Goal: Communication & Community: Share content

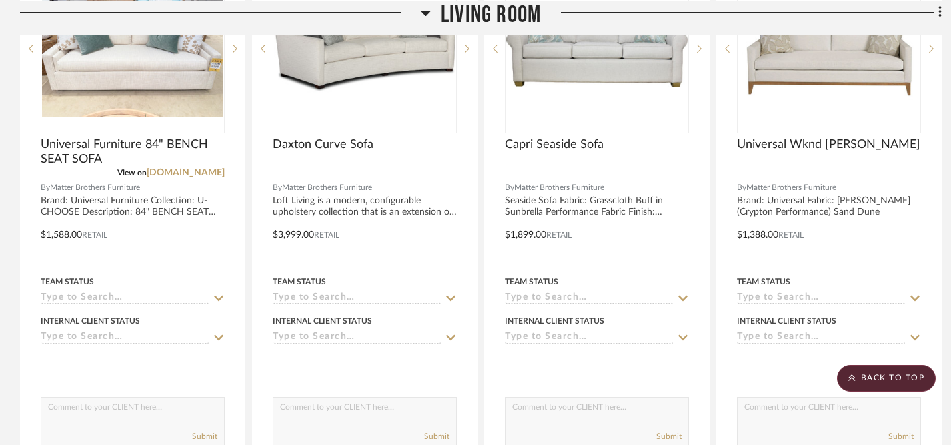
scroll to position [1827, 0]
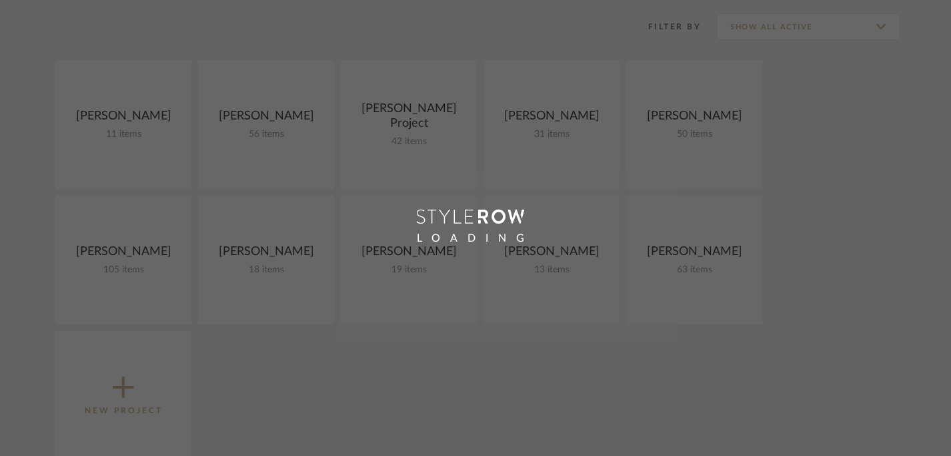
scroll to position [187, 0]
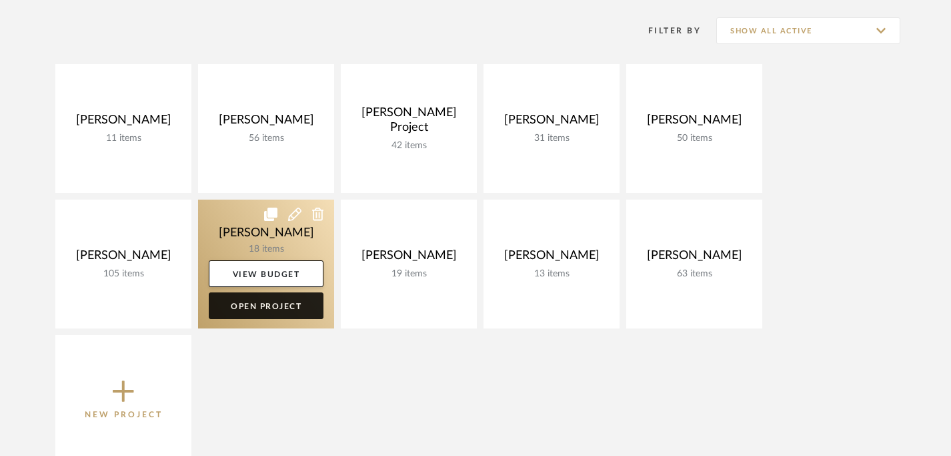
click at [272, 310] on link "Open Project" at bounding box center [266, 305] width 115 height 27
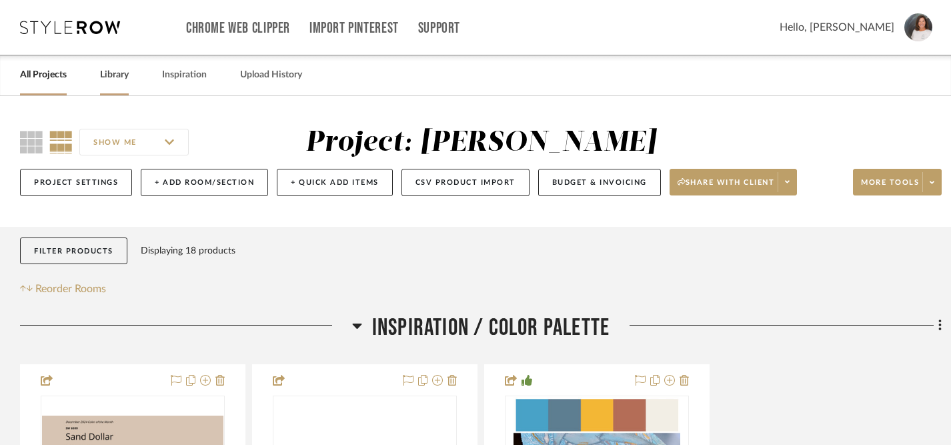
click at [121, 74] on link "Library" at bounding box center [114, 75] width 29 height 18
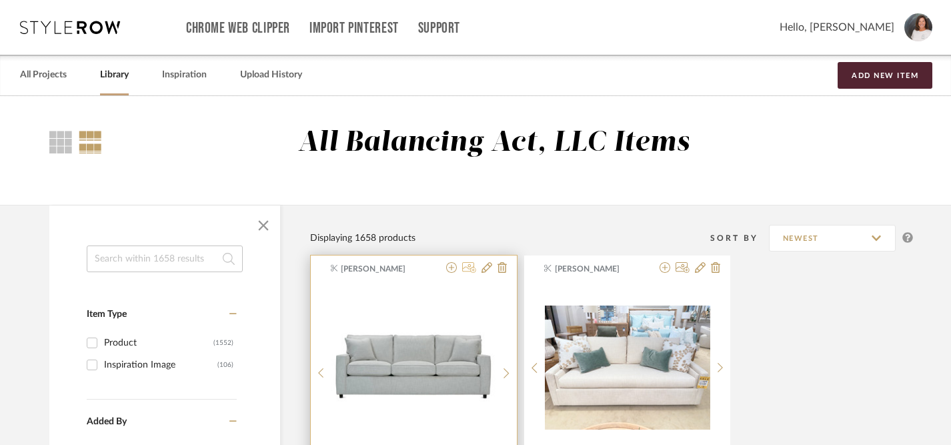
click at [470, 269] on icon at bounding box center [469, 267] width 14 height 11
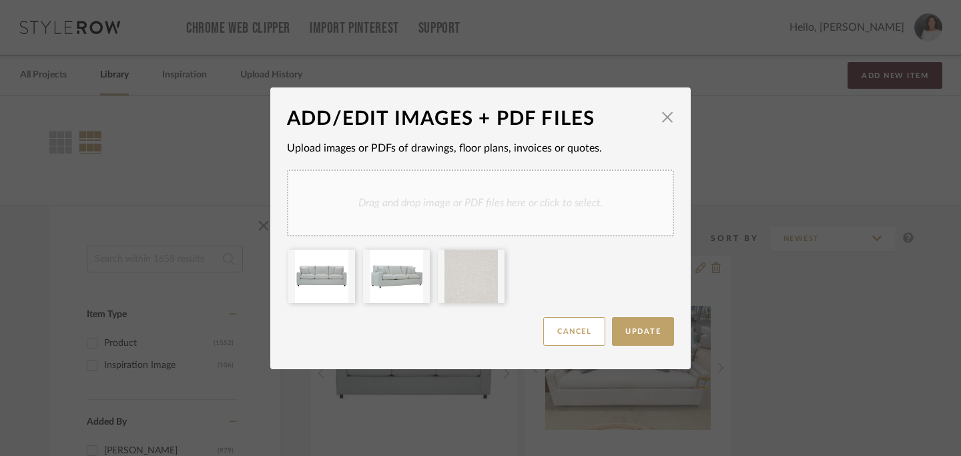
click at [454, 203] on div "Drag and drop image or PDF files here or click to select." at bounding box center [480, 202] width 387 height 67
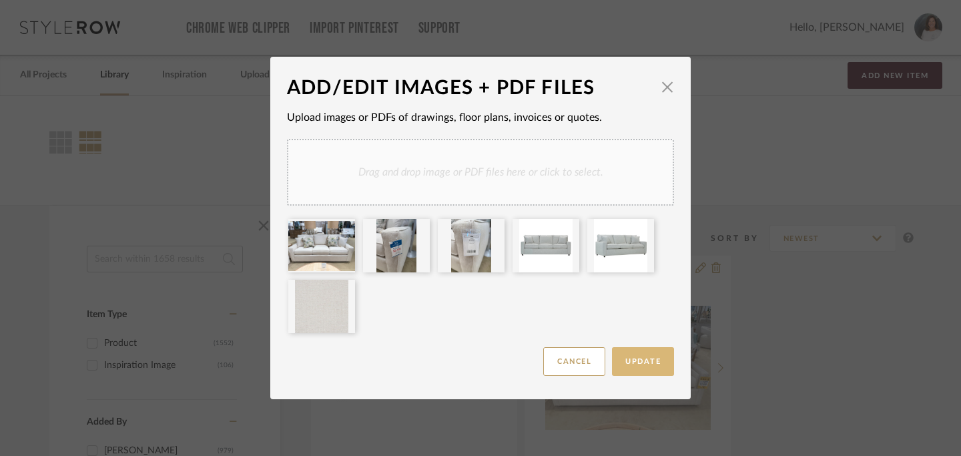
click at [644, 364] on span "Update" at bounding box center [642, 361] width 35 height 7
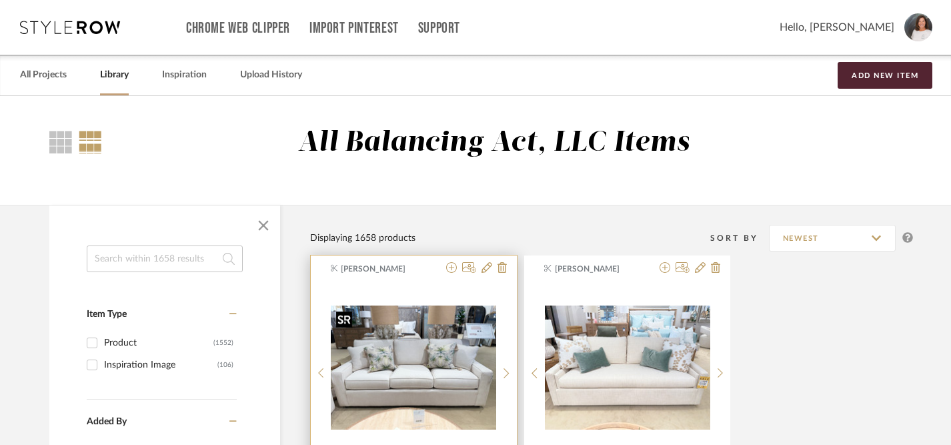
click at [405, 364] on img "0" at bounding box center [413, 368] width 165 height 124
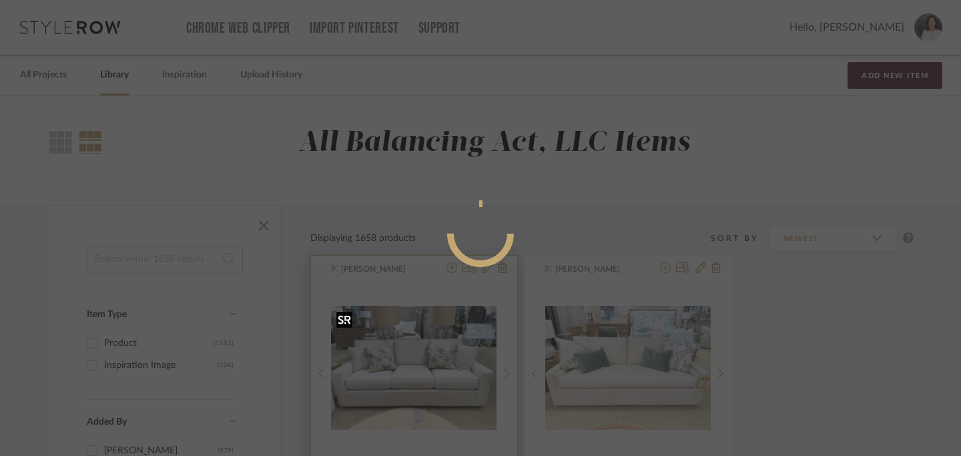
click at [405, 364] on mat-dialog-content at bounding box center [481, 287] width 326 height 574
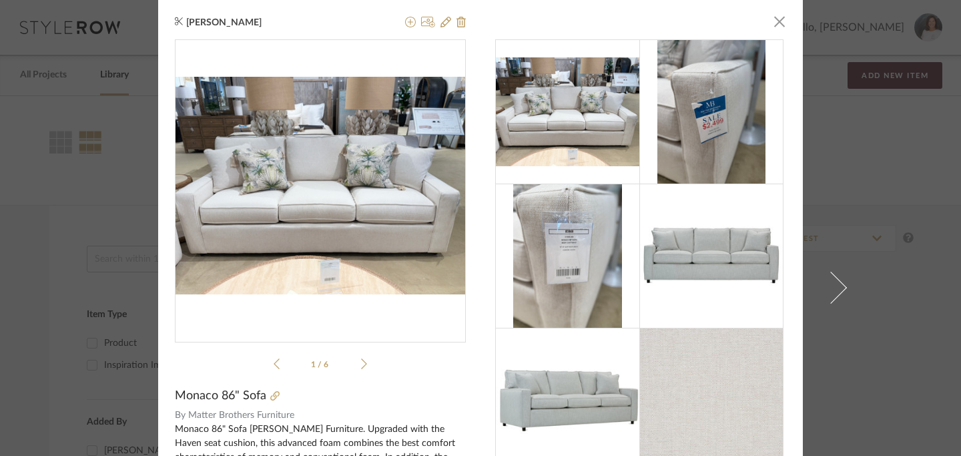
click at [361, 364] on icon at bounding box center [364, 364] width 6 height 12
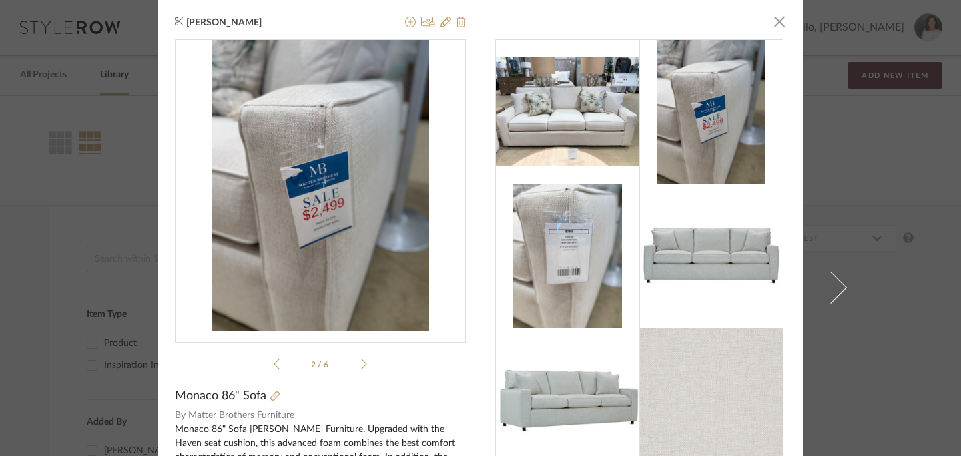
click at [361, 366] on icon at bounding box center [364, 364] width 6 height 12
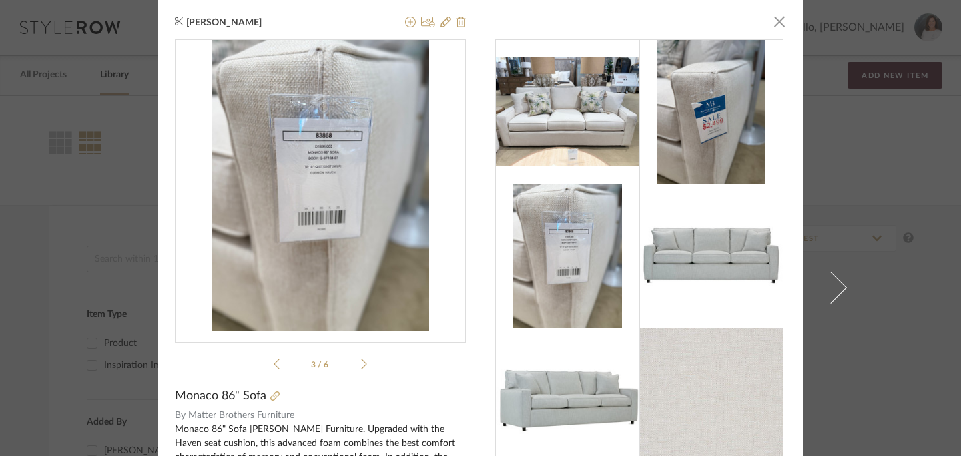
click at [361, 366] on icon at bounding box center [364, 364] width 6 height 12
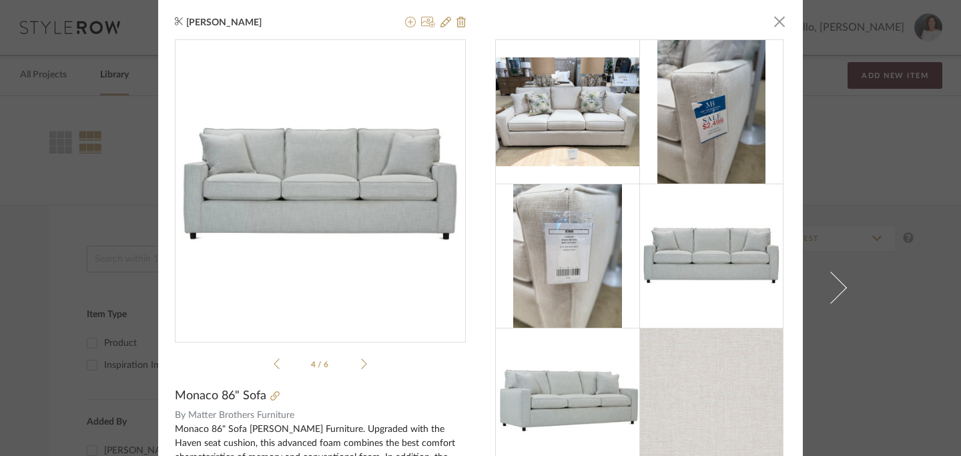
click at [361, 366] on icon at bounding box center [364, 364] width 6 height 12
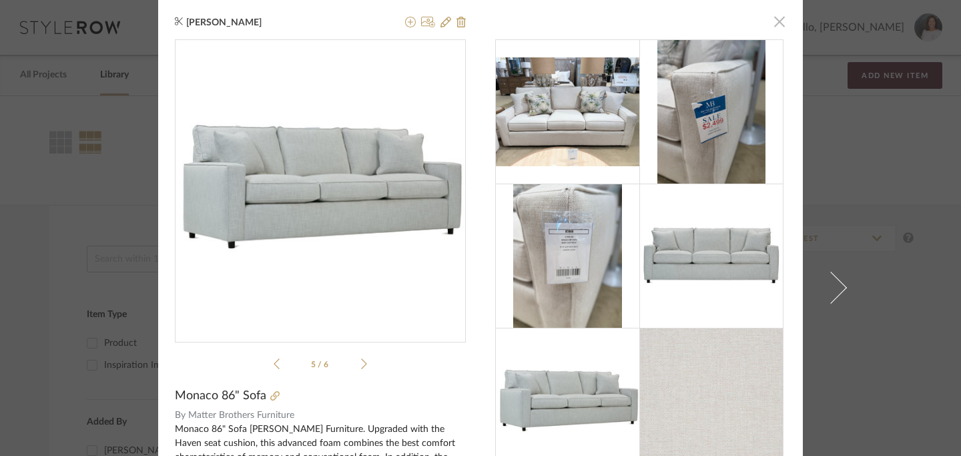
click at [776, 23] on span "button" at bounding box center [779, 21] width 27 height 27
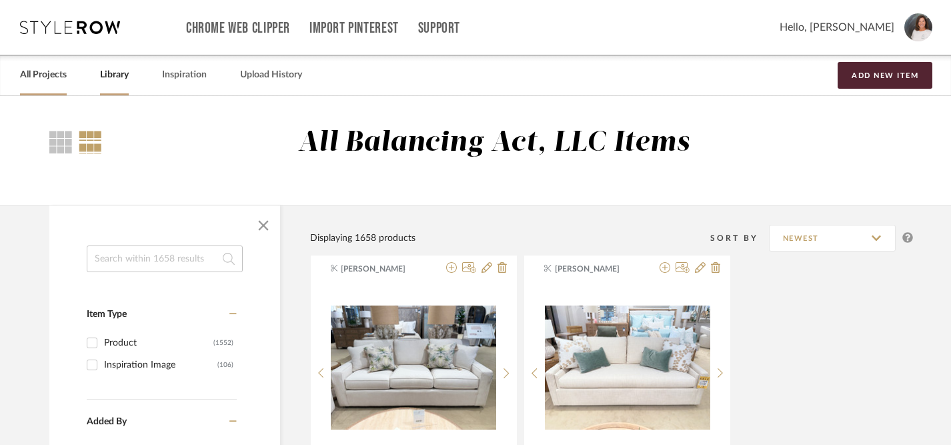
click at [40, 79] on link "All Projects" at bounding box center [43, 75] width 47 height 18
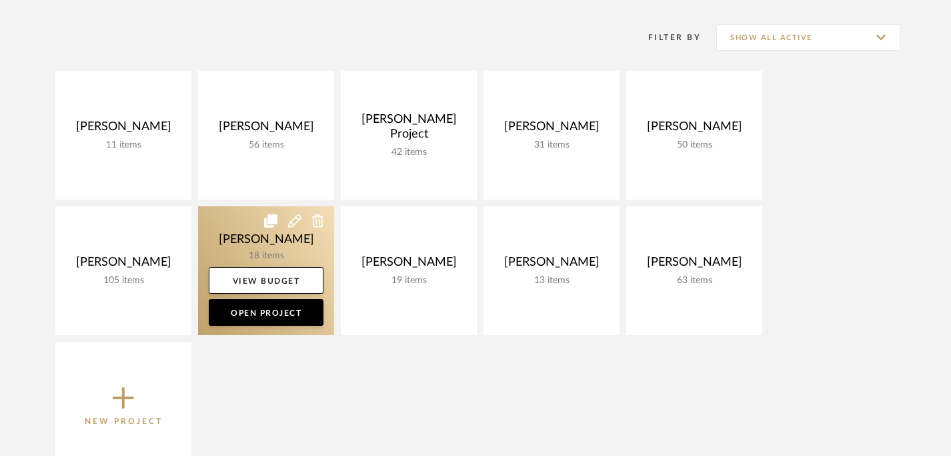
scroll to position [186, 0]
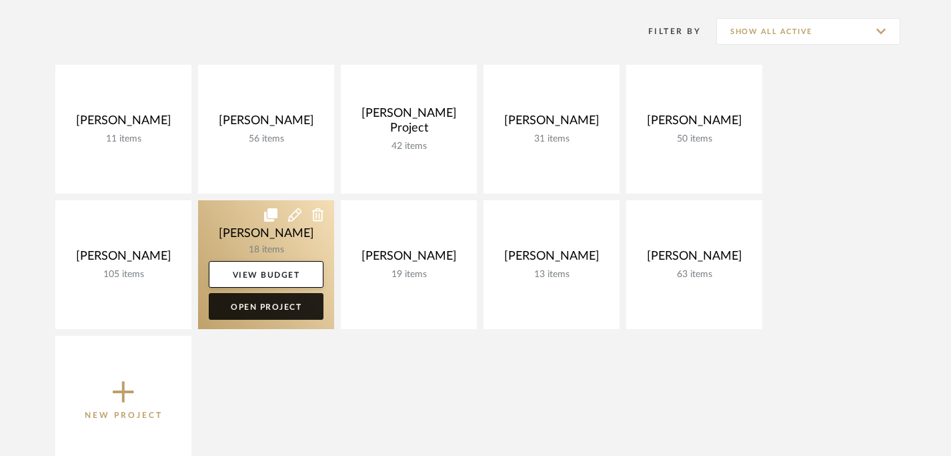
click at [276, 308] on link "Open Project" at bounding box center [266, 306] width 115 height 27
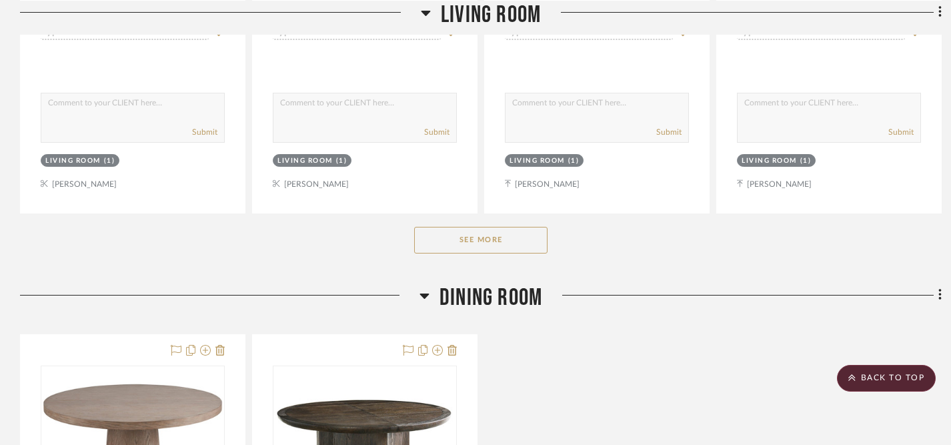
scroll to position [2142, 0]
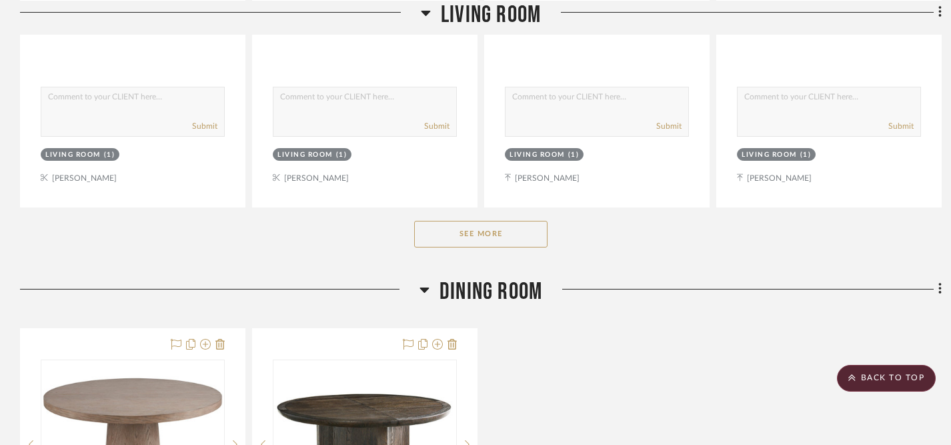
click at [498, 222] on button "See More" at bounding box center [480, 234] width 133 height 27
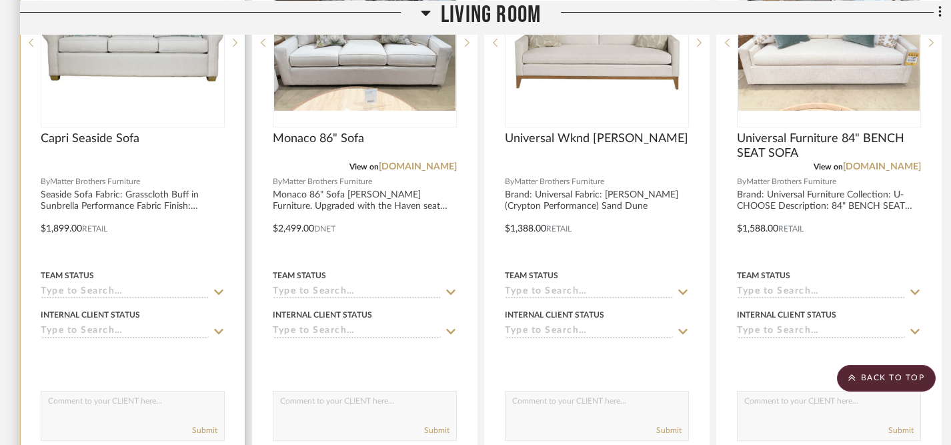
scroll to position [1847, 0]
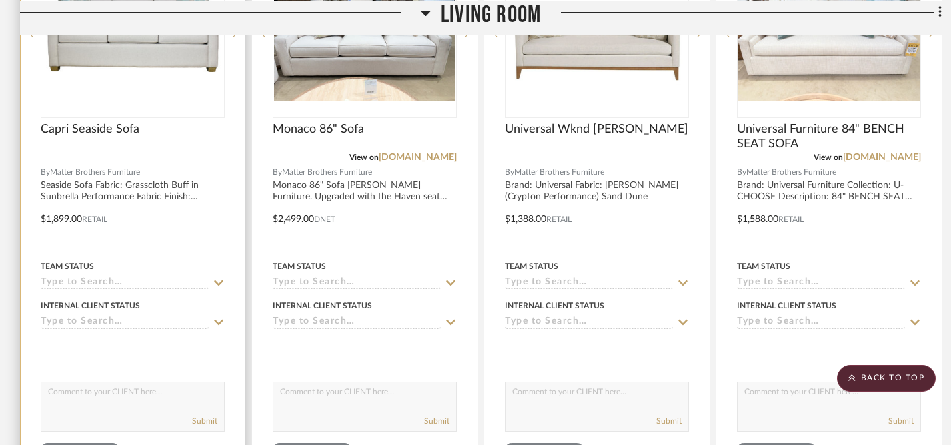
click at [220, 277] on icon at bounding box center [219, 282] width 12 height 11
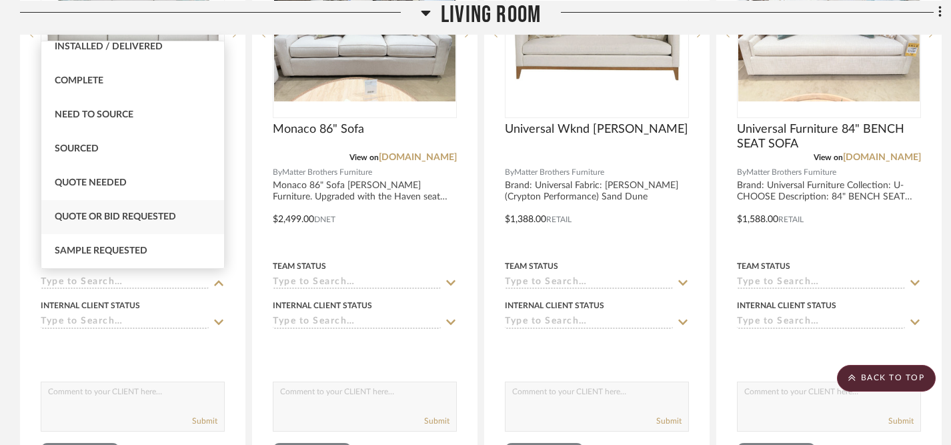
scroll to position [352, 0]
click at [162, 151] on div "Sourced" at bounding box center [132, 148] width 183 height 34
type input "[DATE]"
type input "Sourced"
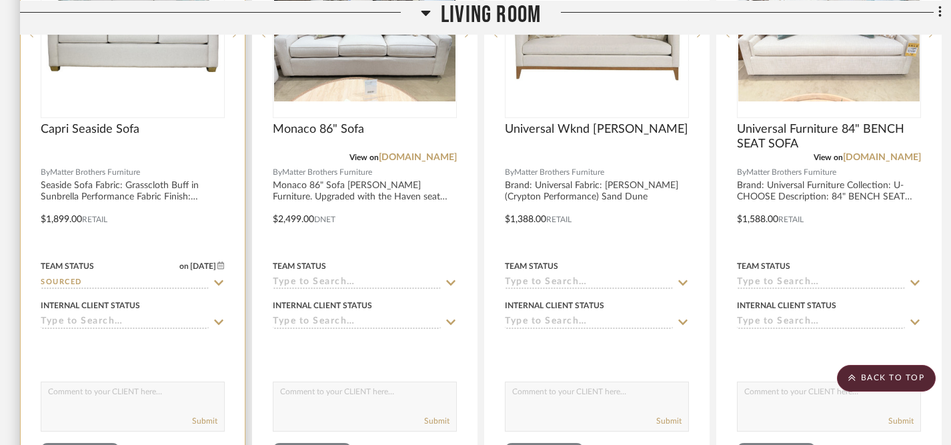
click at [220, 318] on icon at bounding box center [219, 322] width 12 height 11
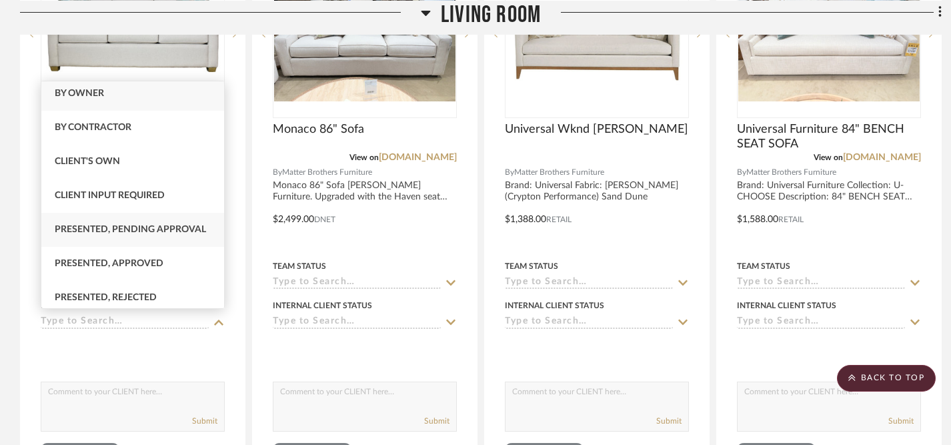
scroll to position [6, 0]
click at [182, 196] on div "Client Input Required" at bounding box center [132, 194] width 183 height 34
type input "[DATE]"
type input "Client Input Required"
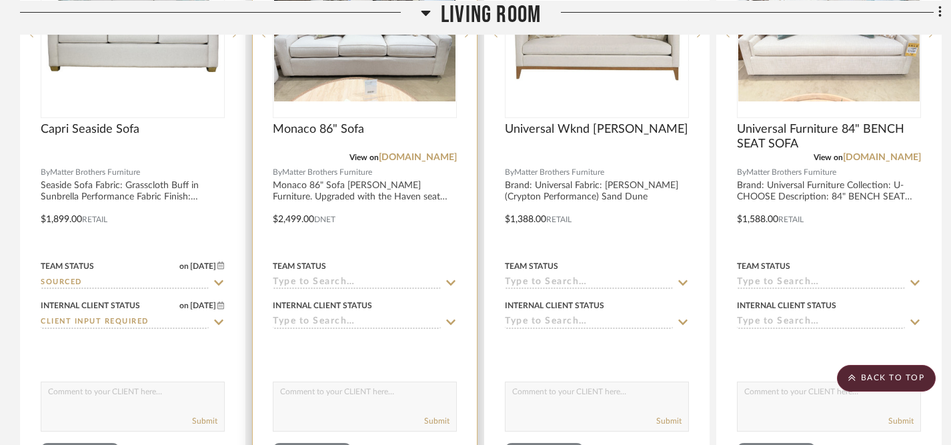
click at [452, 277] on icon at bounding box center [451, 282] width 12 height 11
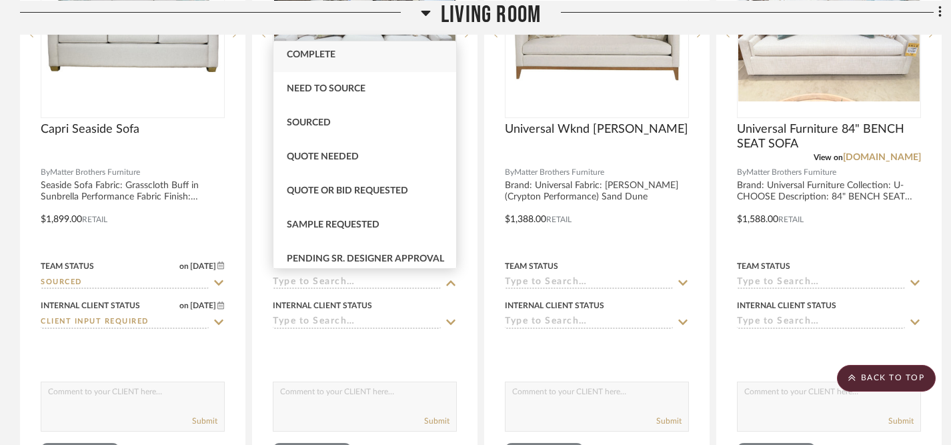
scroll to position [404, 0]
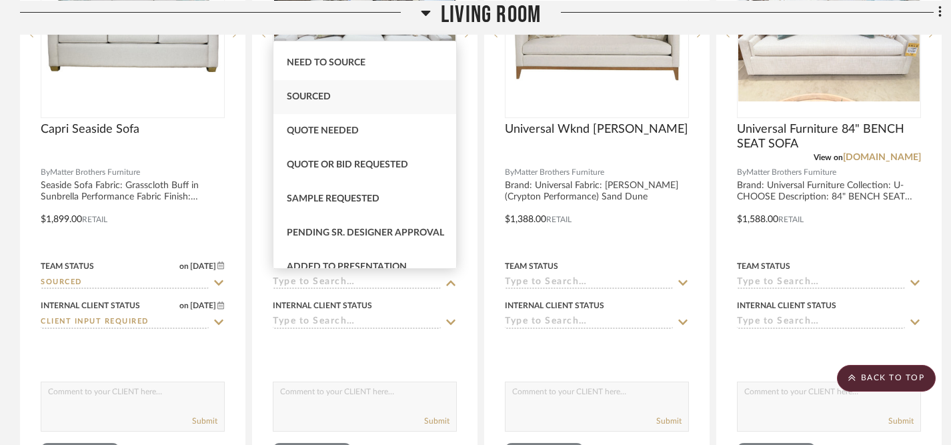
click at [322, 100] on span "Sourced" at bounding box center [309, 96] width 44 height 9
type input "[DATE]"
type input "Sourced"
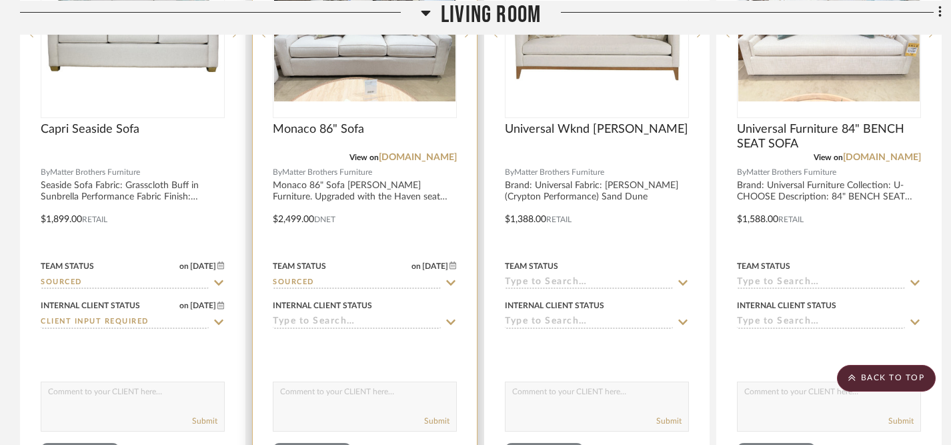
click at [453, 322] on icon at bounding box center [451, 322] width 12 height 11
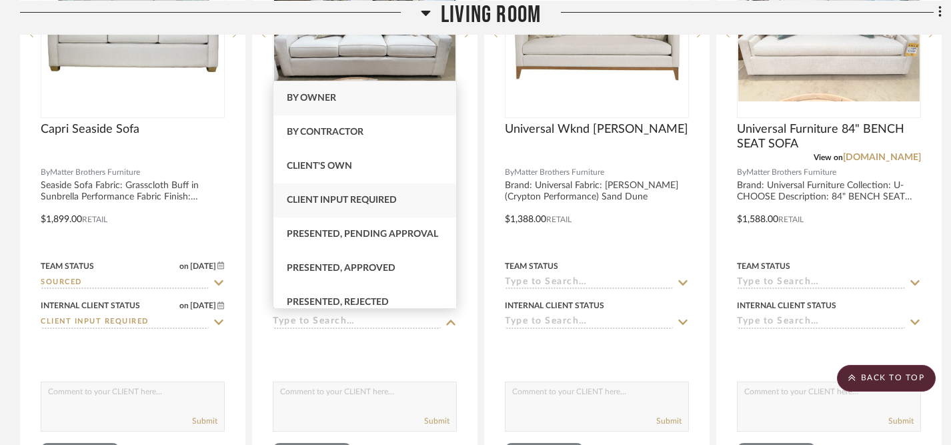
click at [386, 205] on span "Client Input Required" at bounding box center [342, 199] width 110 height 9
type input "[DATE]"
type input "Client Input Required"
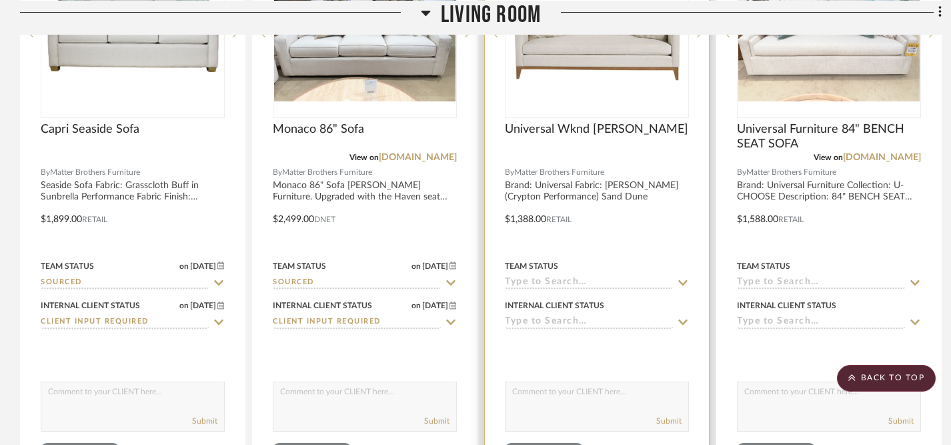
click at [682, 277] on icon at bounding box center [683, 282] width 12 height 11
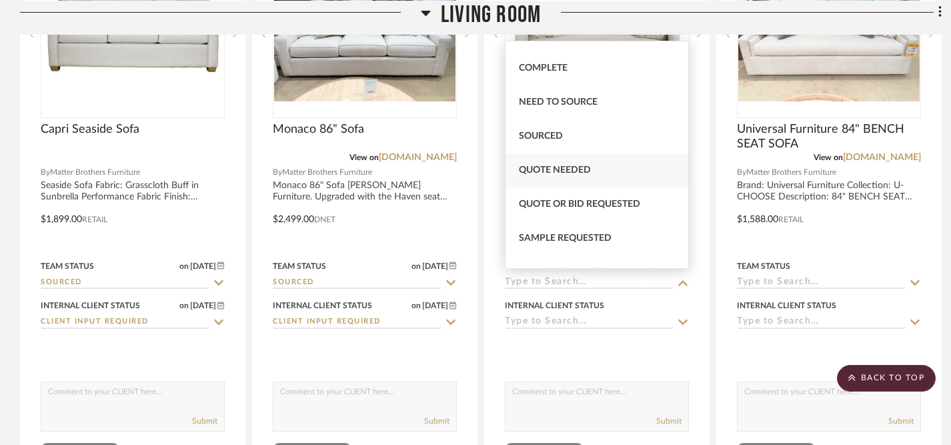
scroll to position [356, 0]
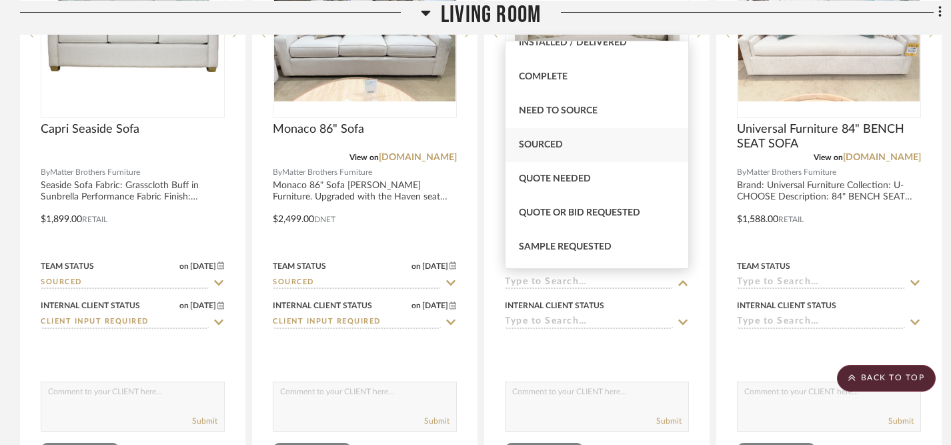
click at [542, 145] on span "Sourced" at bounding box center [541, 144] width 44 height 9
type input "[DATE]"
type input "Sourced"
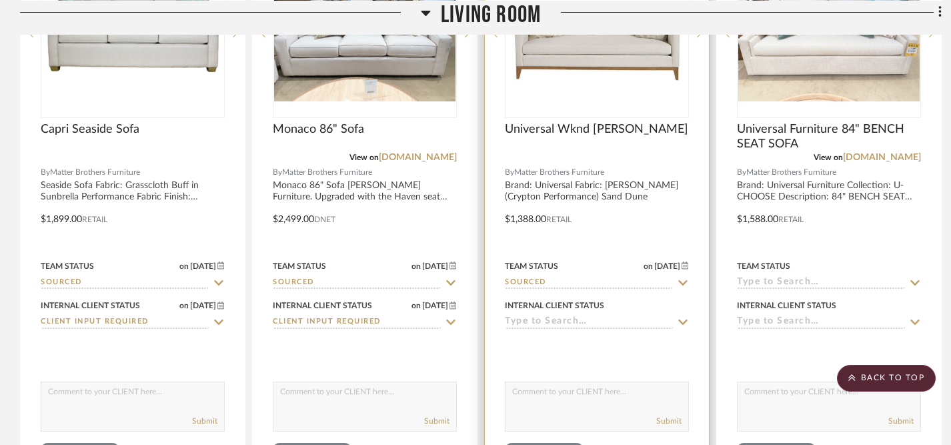
click at [684, 318] on icon at bounding box center [683, 322] width 12 height 11
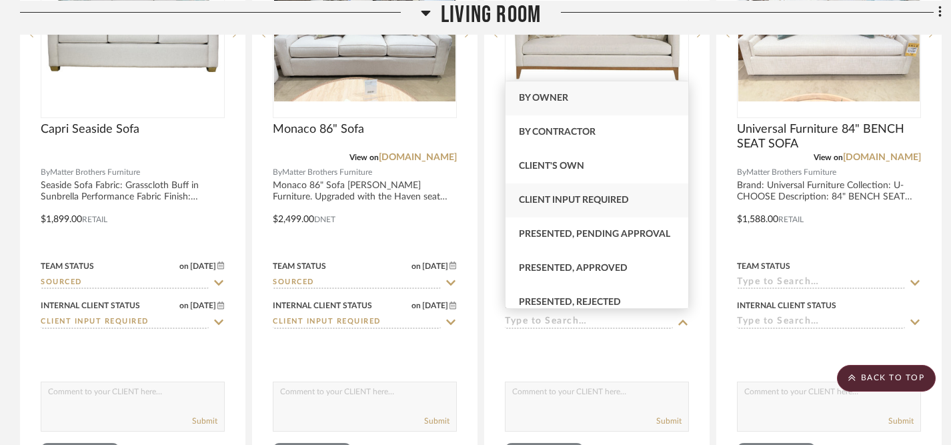
click at [618, 199] on span "Client Input Required" at bounding box center [574, 199] width 110 height 9
type input "[DATE]"
type input "Client Input Required"
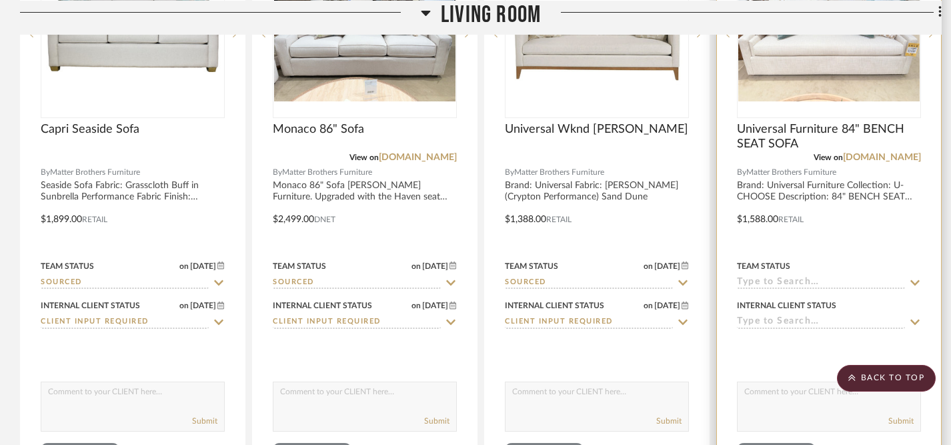
click at [915, 277] on icon at bounding box center [915, 282] width 12 height 11
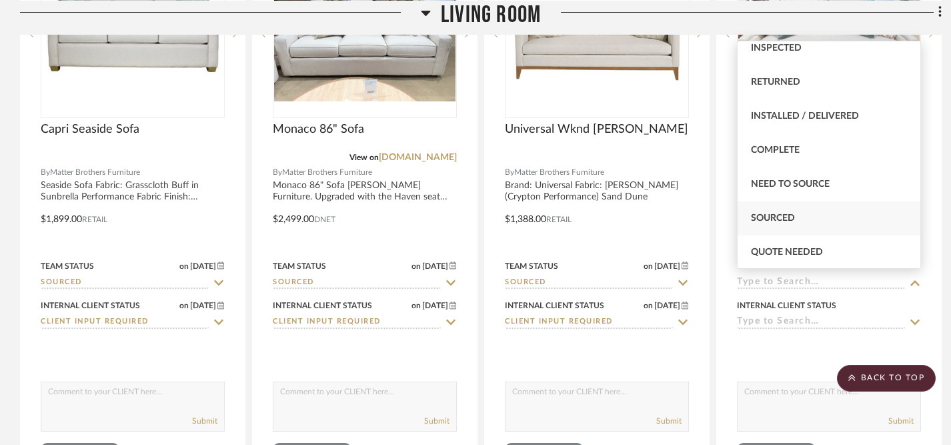
scroll to position [286, 0]
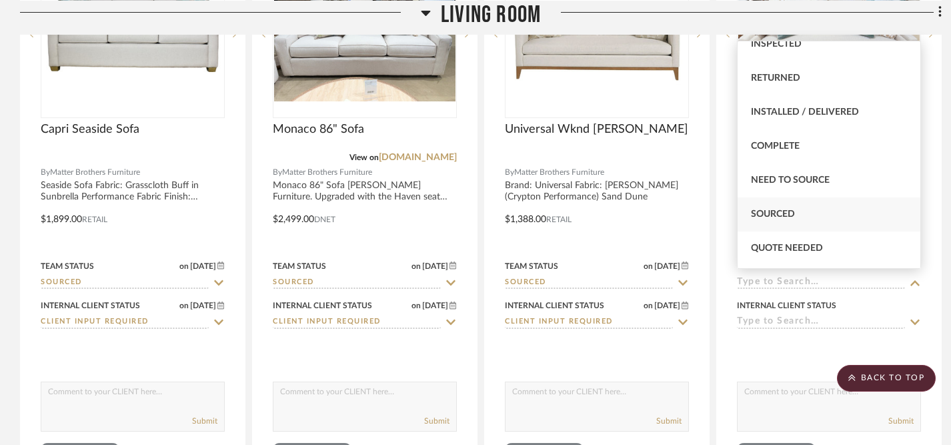
click at [784, 211] on span "Sourced" at bounding box center [773, 213] width 44 height 9
type input "[DATE]"
type input "Sourced"
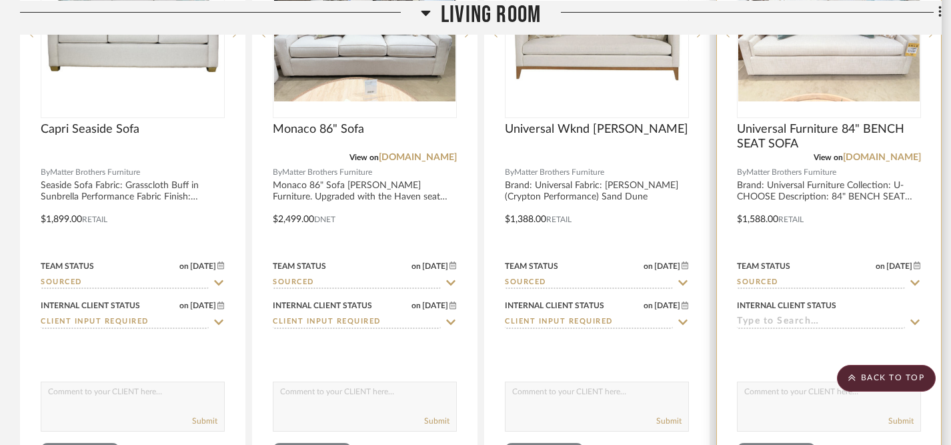
click at [917, 317] on icon at bounding box center [915, 322] width 12 height 11
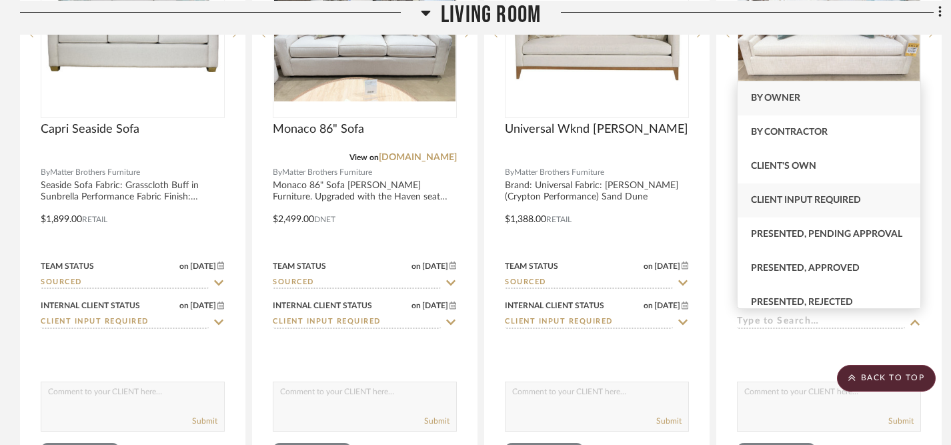
click at [833, 200] on span "Client Input Required" at bounding box center [806, 199] width 110 height 9
type input "[DATE]"
type input "Client Input Required"
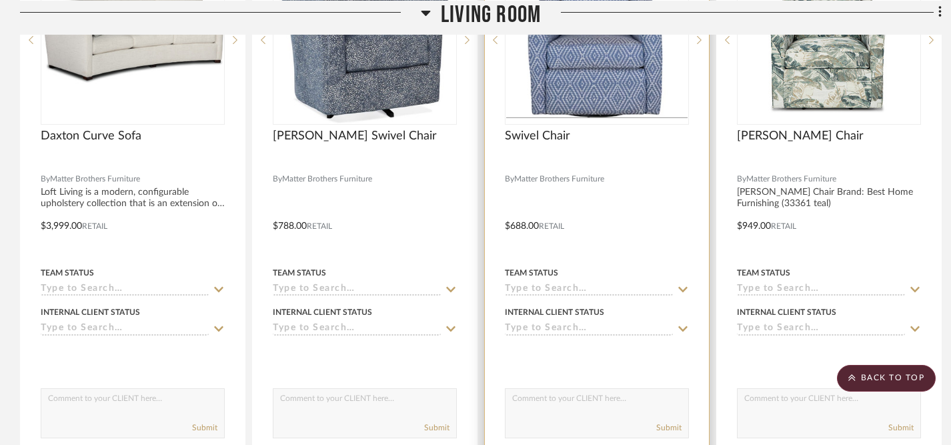
scroll to position [2407, 0]
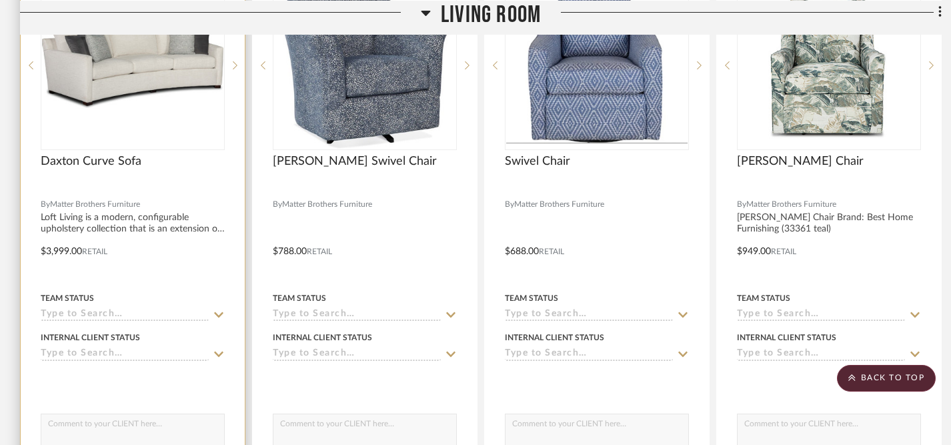
click at [221, 312] on icon at bounding box center [218, 314] width 9 height 5
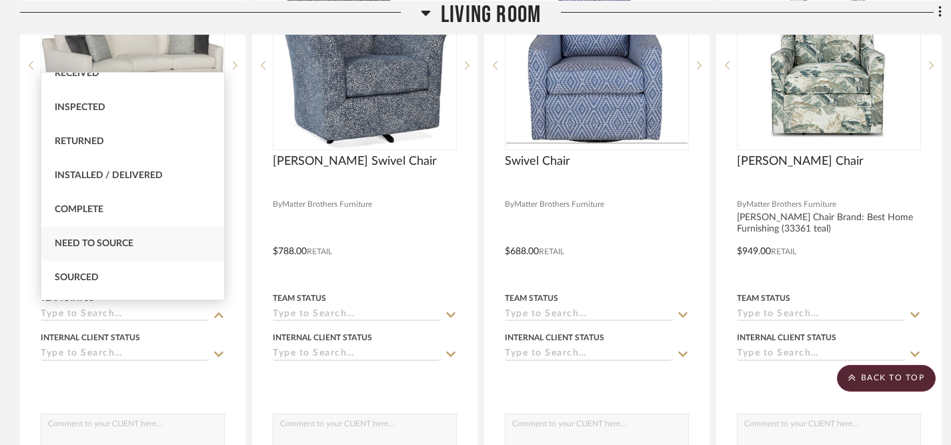
scroll to position [257, 0]
click at [161, 269] on div "Sourced" at bounding box center [132, 275] width 183 height 34
type input "[DATE]"
type input "Sourced"
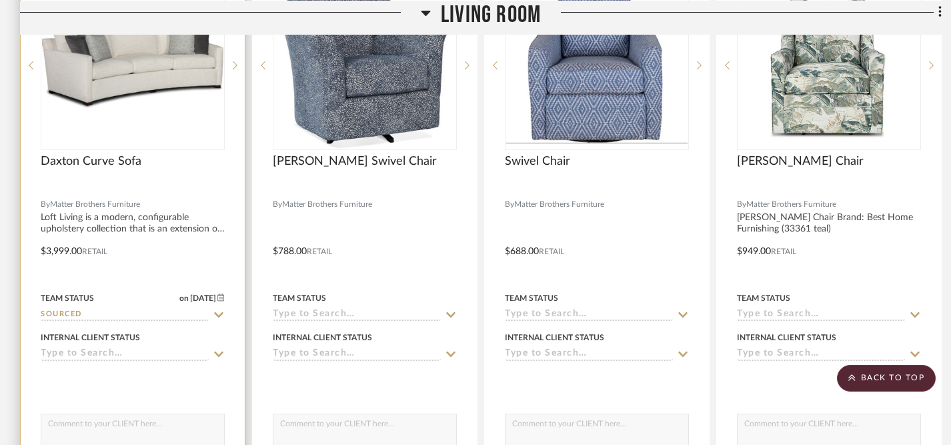
click at [220, 349] on icon at bounding box center [219, 354] width 12 height 11
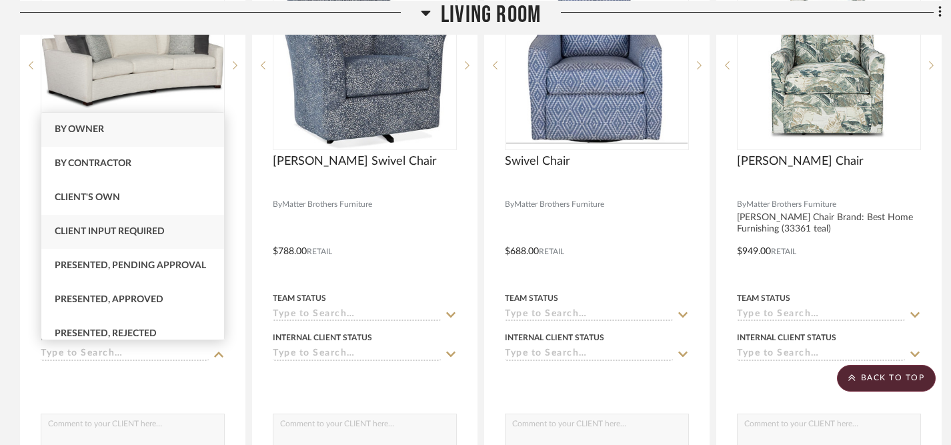
click at [191, 235] on div "Client Input Required" at bounding box center [132, 232] width 183 height 34
type input "[DATE]"
type input "Client Input Required"
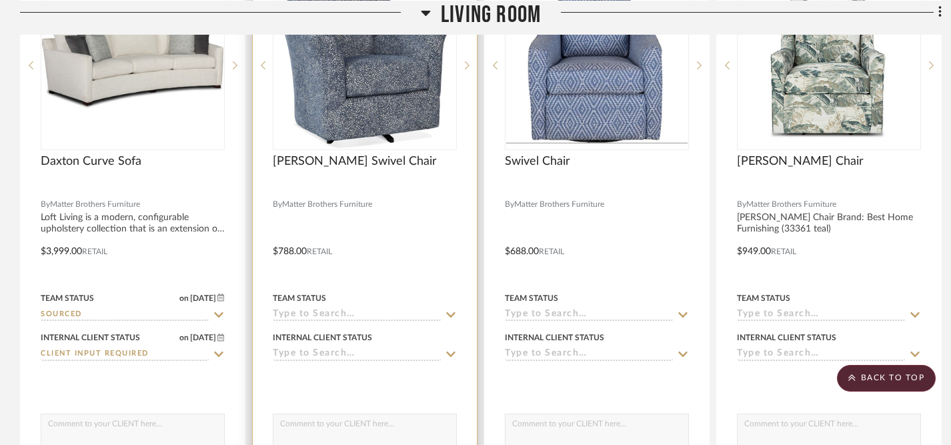
click at [452, 311] on icon at bounding box center [451, 315] width 12 height 11
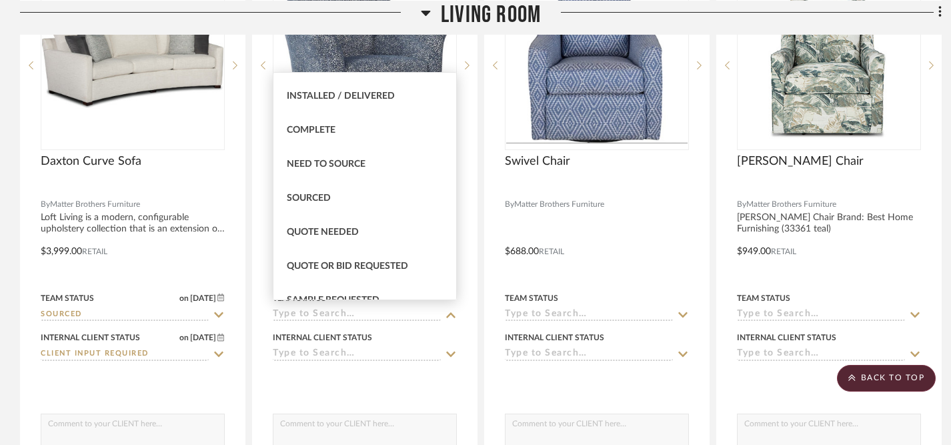
scroll to position [372, 0]
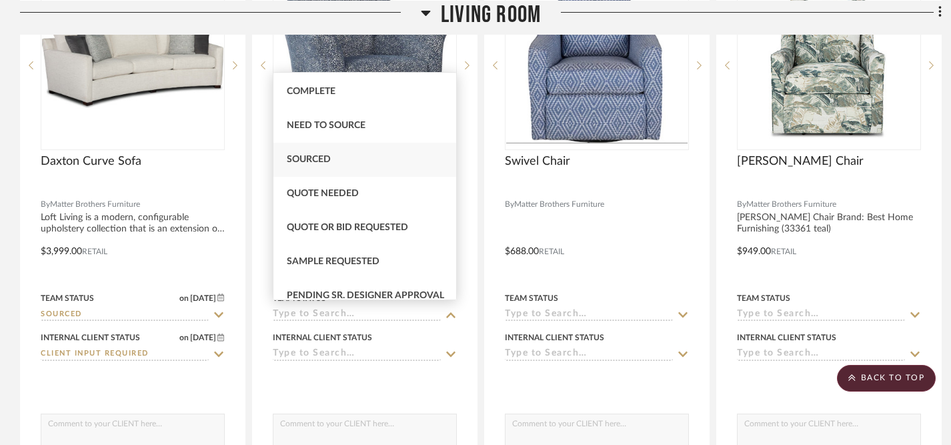
click at [392, 163] on div "Sourced" at bounding box center [364, 160] width 183 height 34
type input "[DATE]"
type input "Sourced"
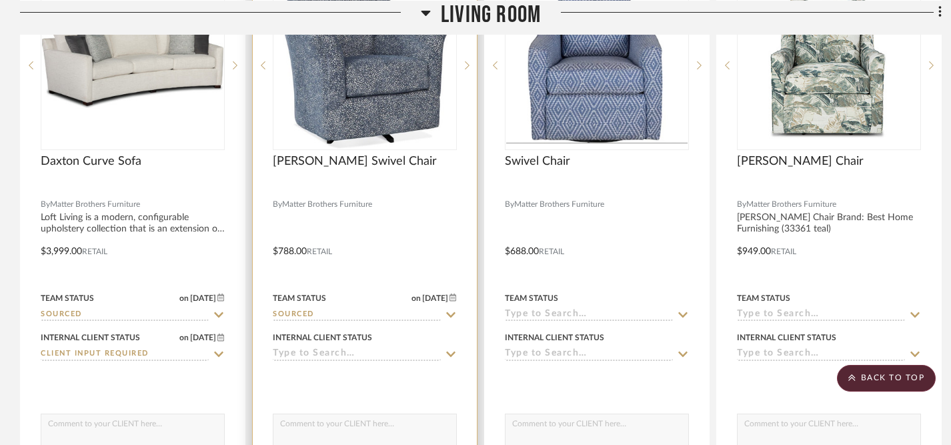
click at [450, 351] on icon at bounding box center [451, 354] width 12 height 11
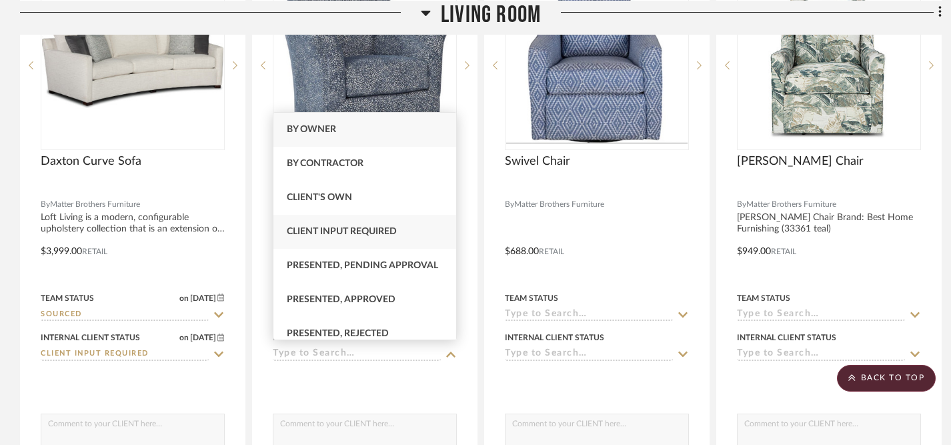
click at [402, 232] on div "Client Input Required" at bounding box center [364, 232] width 183 height 34
type input "[DATE]"
type input "Client Input Required"
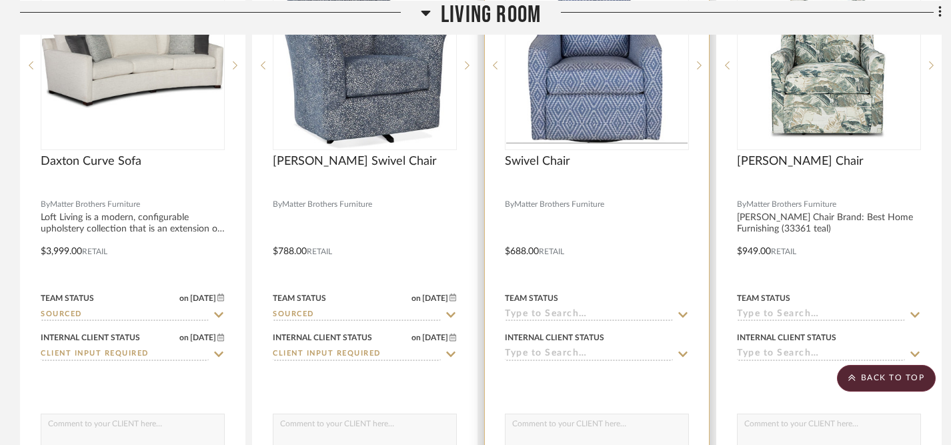
click at [682, 310] on icon at bounding box center [683, 315] width 12 height 11
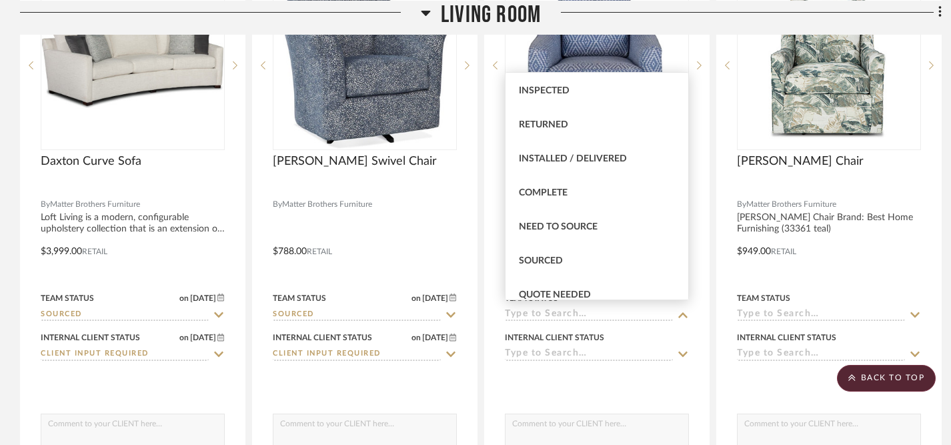
scroll to position [279, 0]
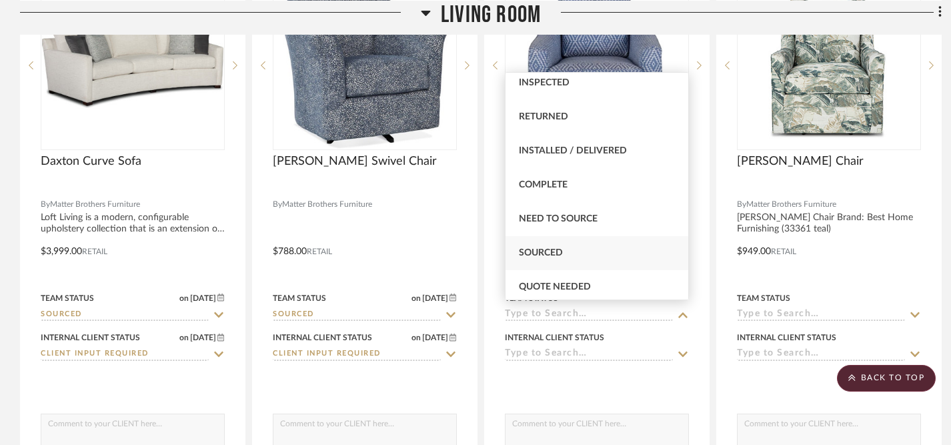
click at [592, 251] on div "Sourced" at bounding box center [597, 253] width 183 height 34
type input "[DATE]"
type input "Sourced"
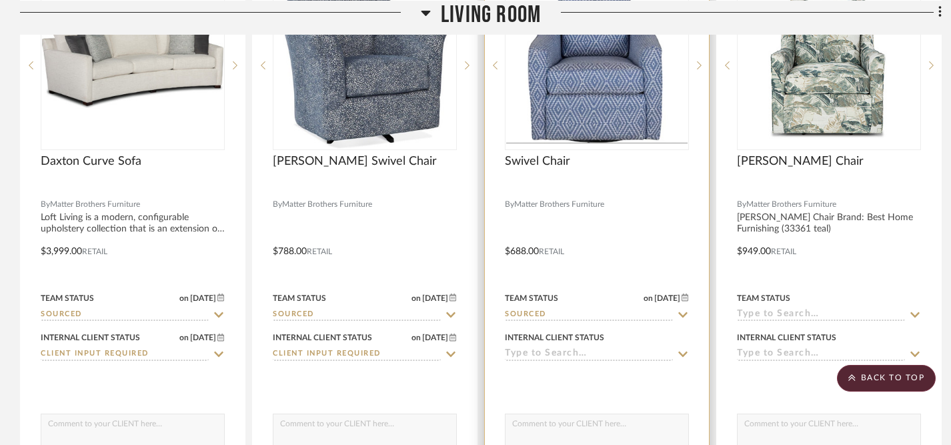
click at [683, 352] on icon at bounding box center [682, 354] width 9 height 5
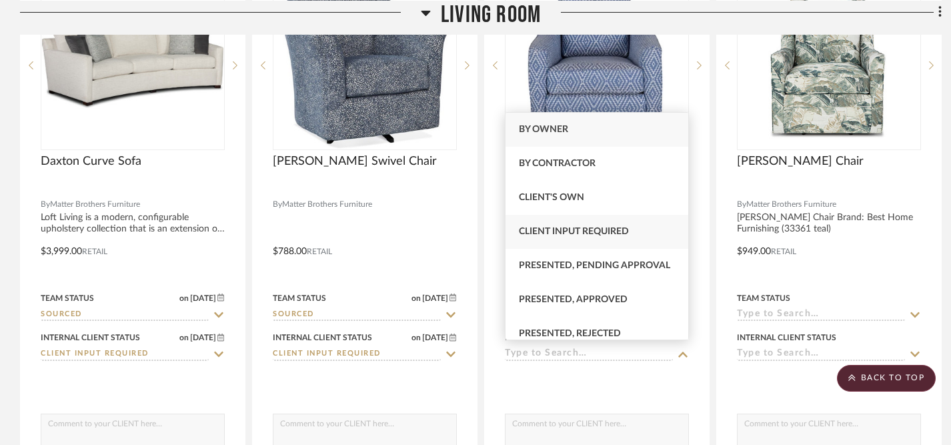
click at [645, 237] on div "Client Input Required" at bounding box center [597, 232] width 183 height 34
type input "[DATE]"
type input "Client Input Required"
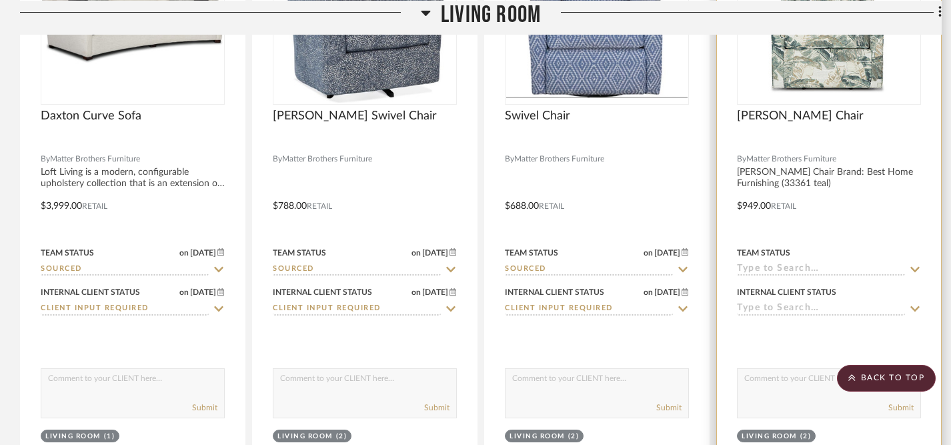
scroll to position [2456, 0]
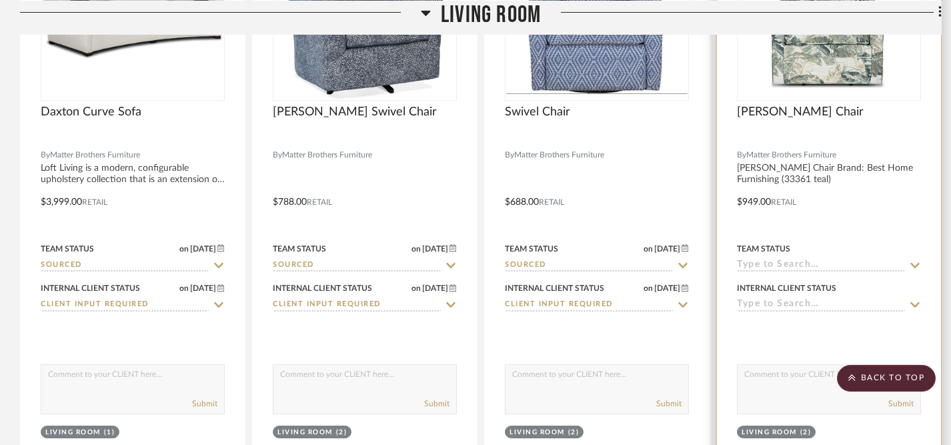
click at [913, 263] on icon at bounding box center [915, 265] width 9 height 5
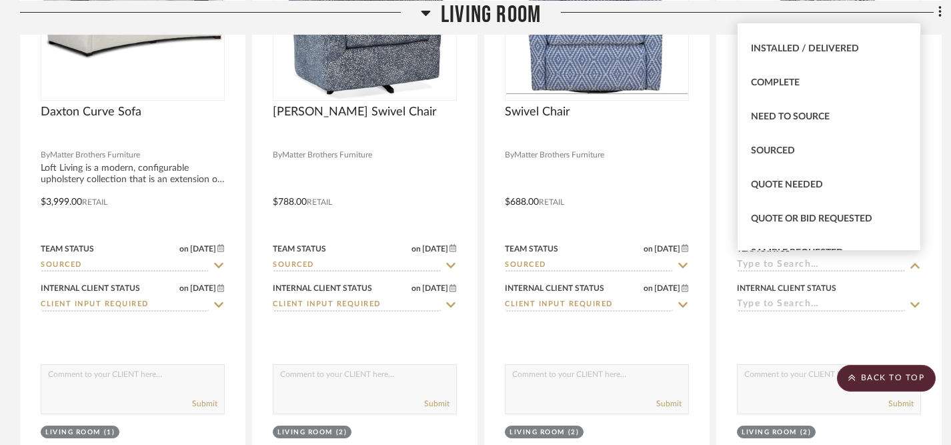
scroll to position [327, 0]
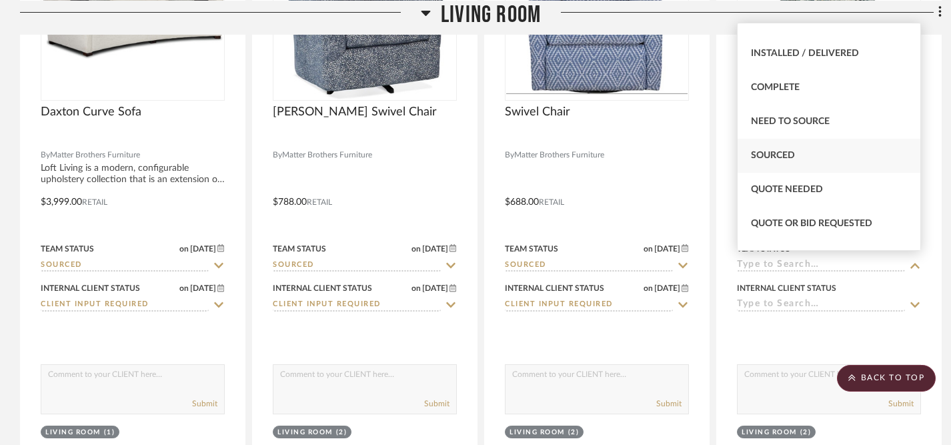
click at [828, 150] on div "Sourced" at bounding box center [829, 156] width 183 height 34
type input "[DATE]"
type input "Sourced"
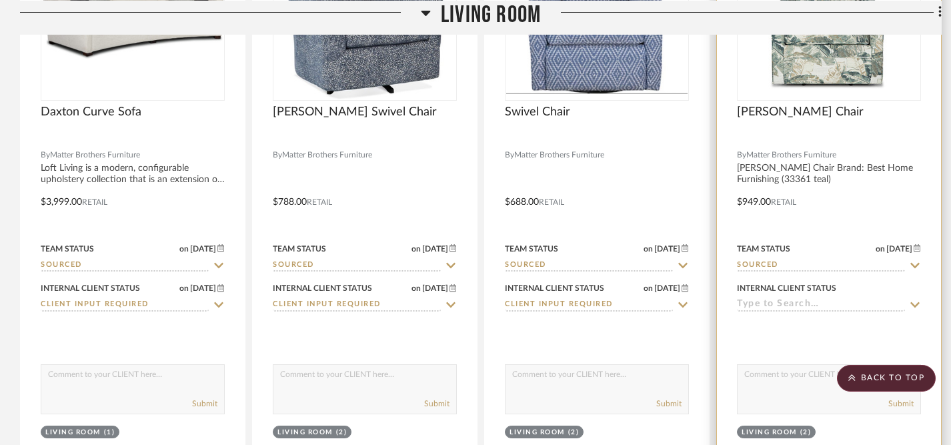
click at [915, 302] on icon at bounding box center [915, 305] width 12 height 11
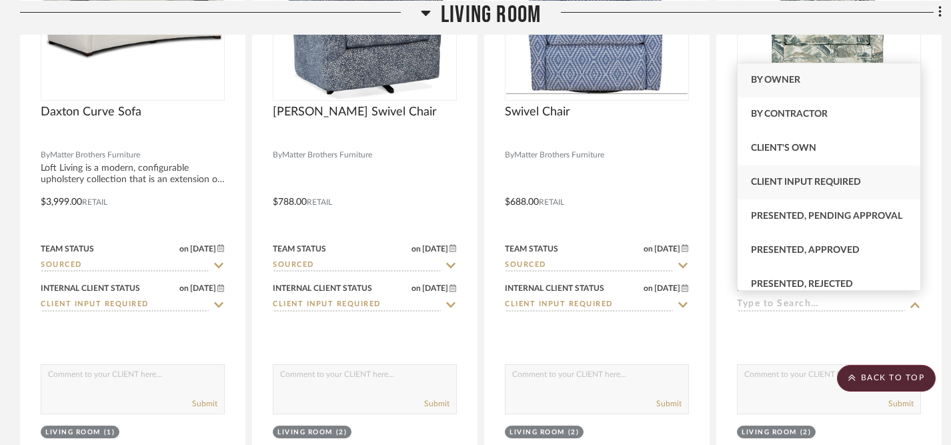
click at [857, 184] on span "Client Input Required" at bounding box center [806, 181] width 110 height 9
type input "[DATE]"
type input "Client Input Required"
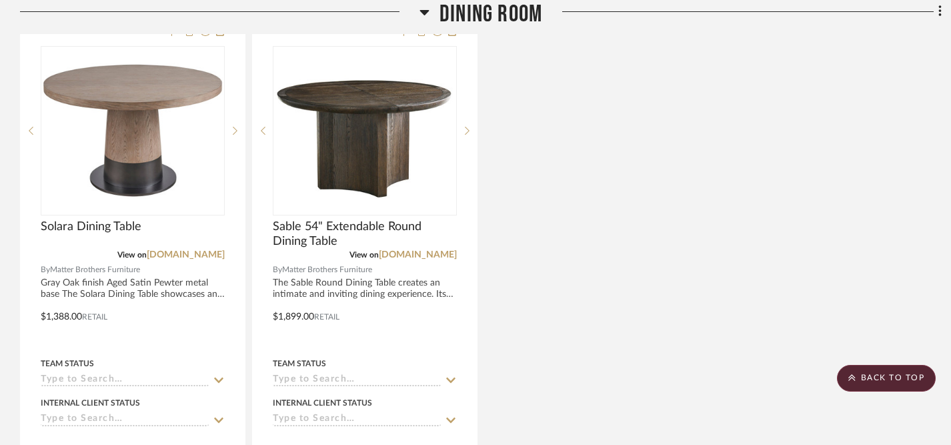
scroll to position [3055, 0]
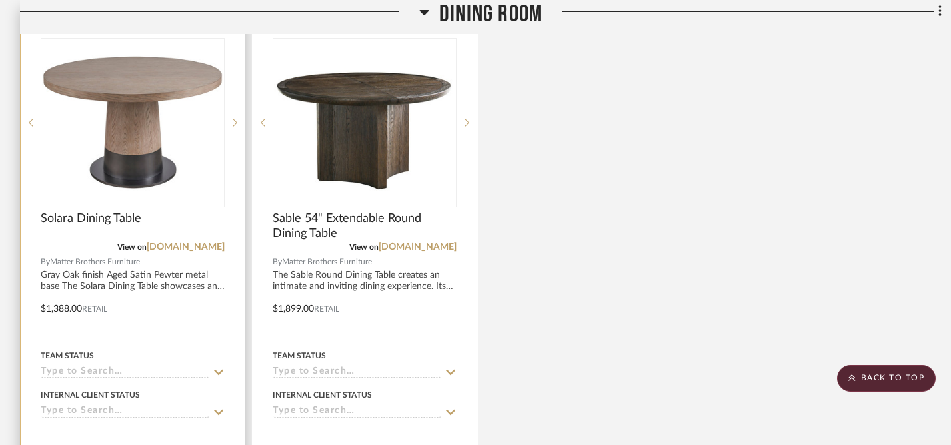
click at [217, 367] on icon at bounding box center [219, 372] width 12 height 11
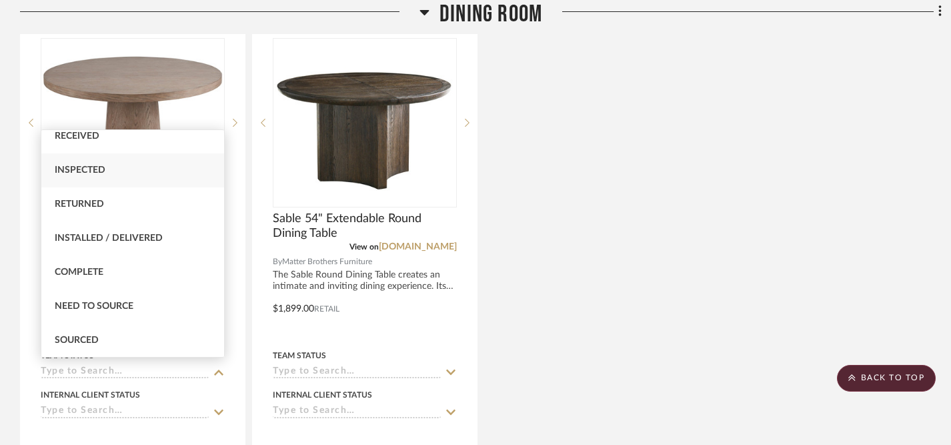
scroll to position [251, 0]
click at [175, 337] on div "Sourced" at bounding box center [132, 338] width 183 height 34
type input "[DATE]"
type input "Sourced"
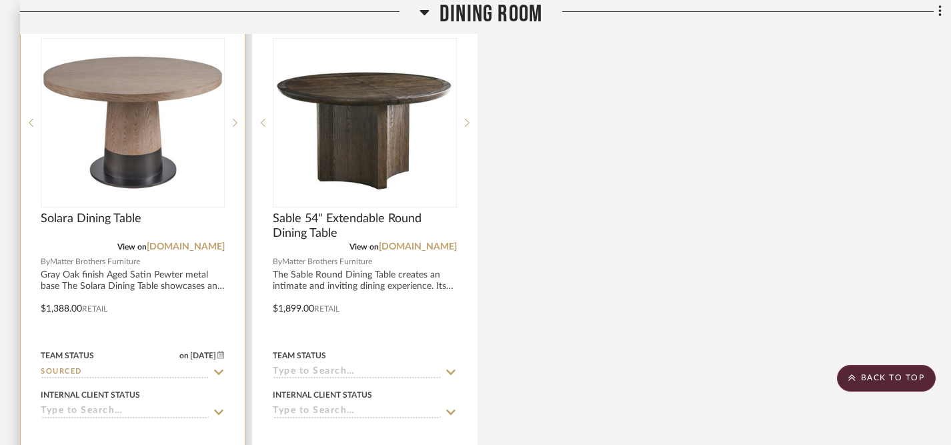
click at [219, 407] on icon at bounding box center [219, 412] width 12 height 11
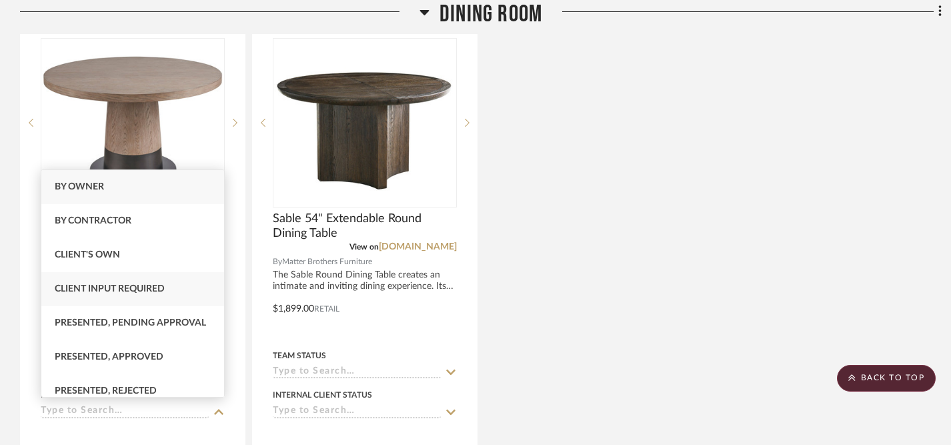
click at [190, 294] on div "Client Input Required" at bounding box center [132, 289] width 183 height 34
type input "[DATE]"
type input "Client Input Required"
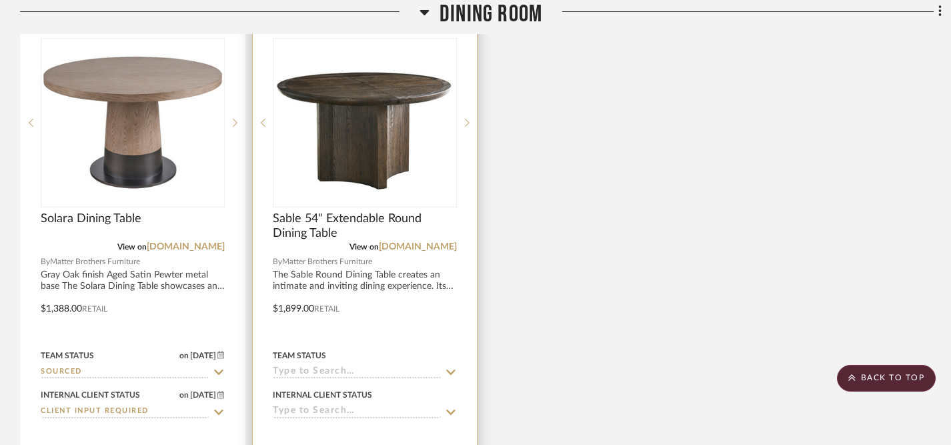
click at [451, 370] on icon at bounding box center [450, 372] width 9 height 5
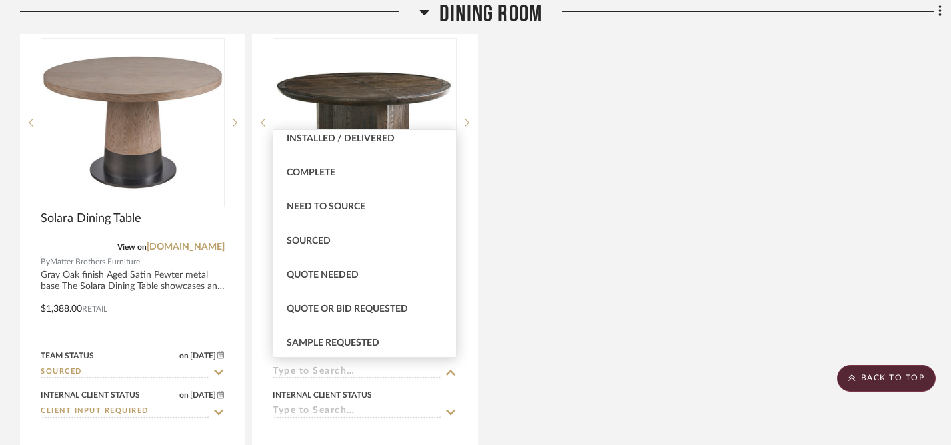
scroll to position [352, 0]
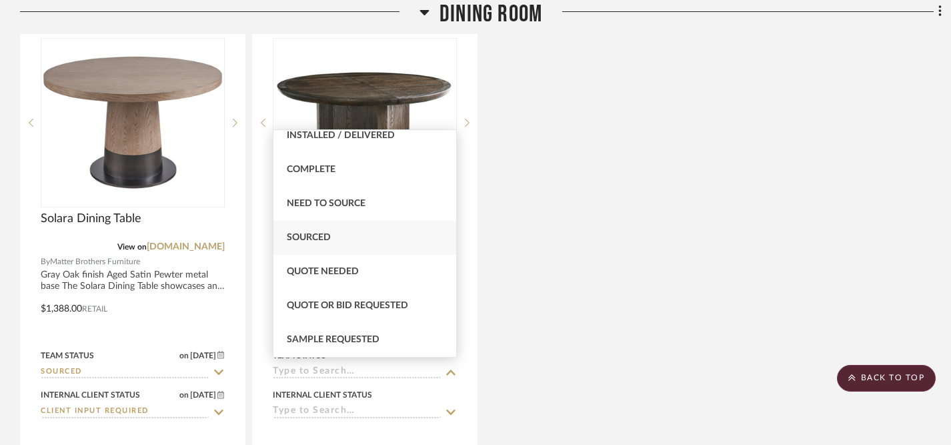
click at [406, 229] on div "Sourced" at bounding box center [364, 238] width 183 height 34
type input "[DATE]"
type input "Sourced"
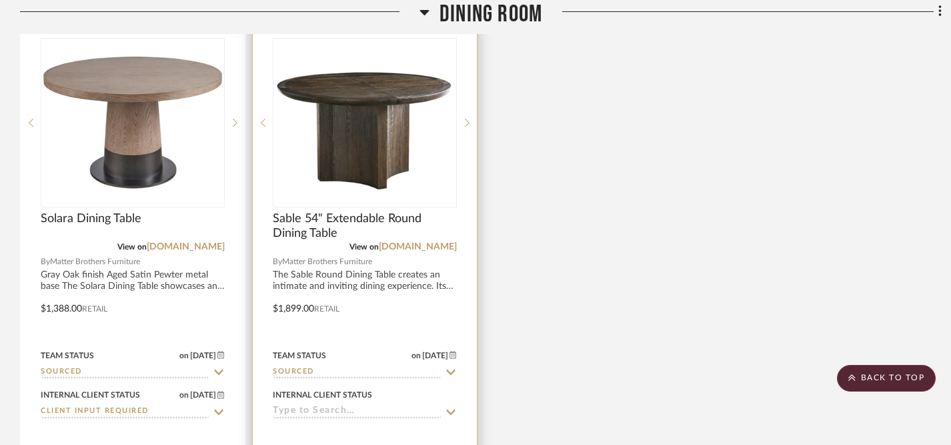
click at [453, 409] on icon at bounding box center [450, 411] width 9 height 5
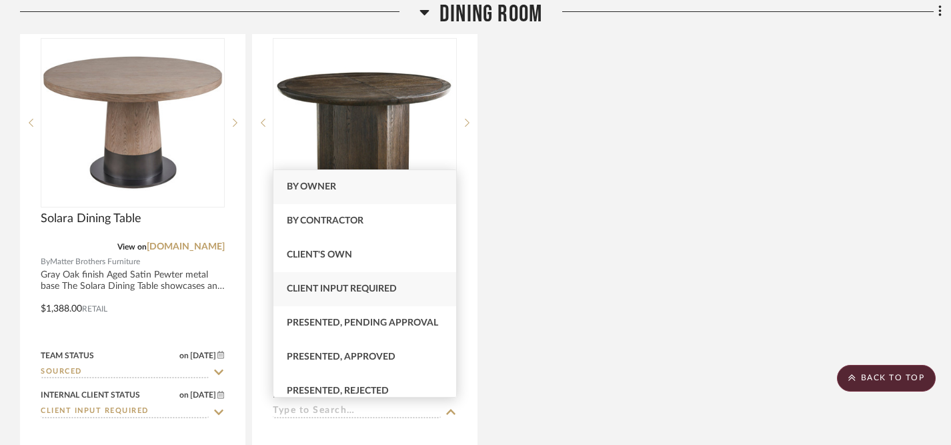
click at [412, 285] on div "Client Input Required" at bounding box center [364, 289] width 183 height 34
type input "[DATE]"
type input "Client Input Required"
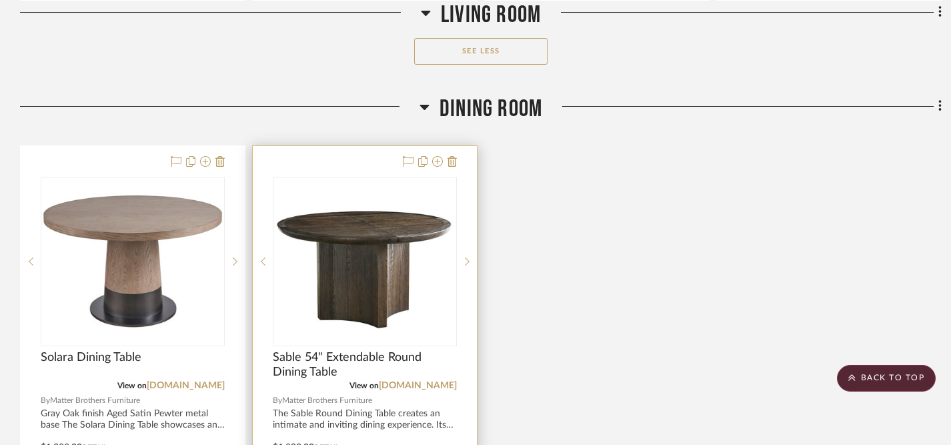
scroll to position [2917, 0]
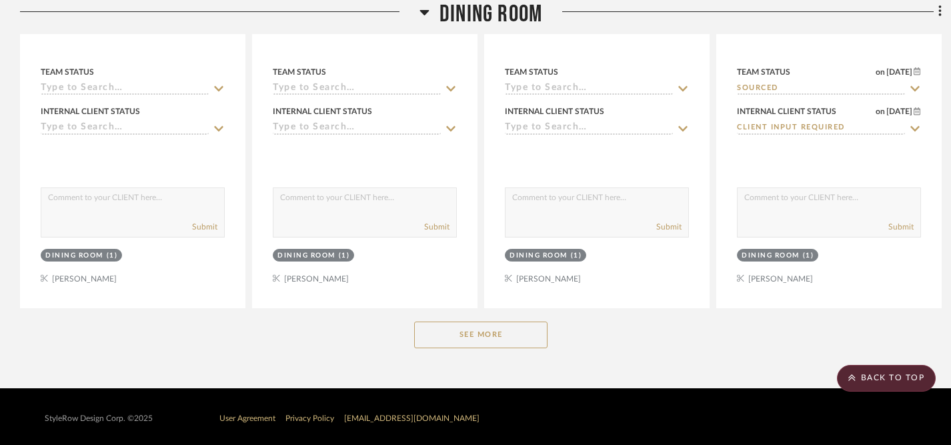
scroll to position [2746, 0]
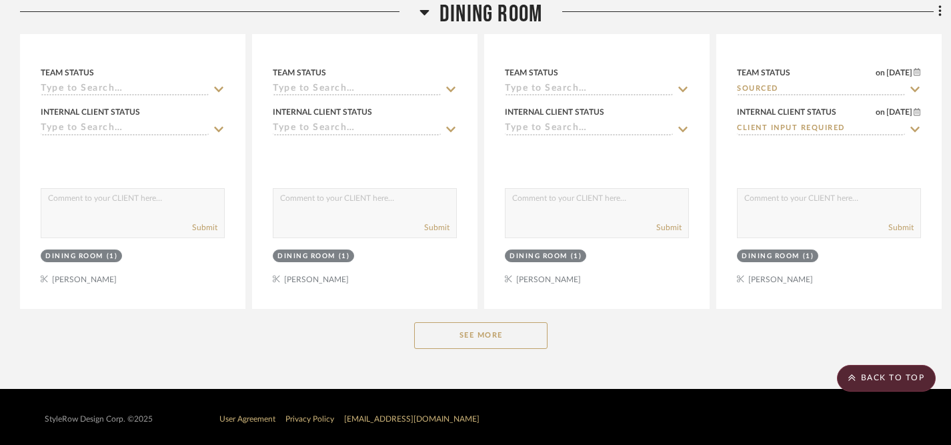
click at [478, 337] on button "See More" at bounding box center [480, 335] width 133 height 27
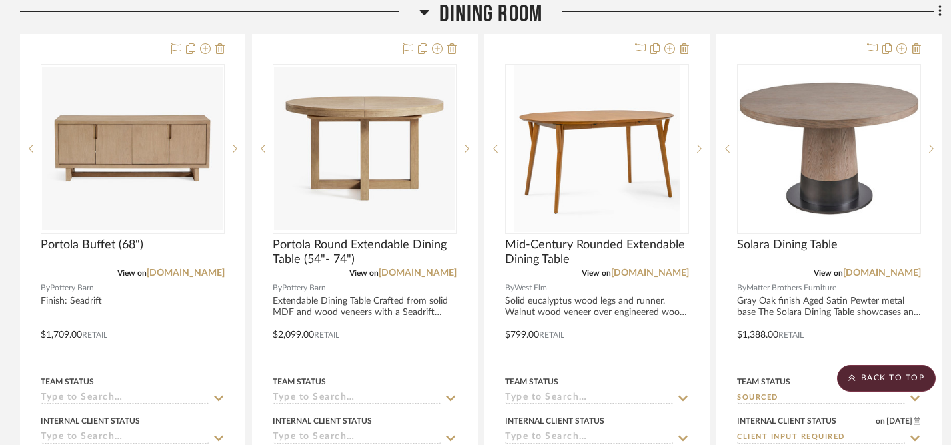
scroll to position [2477, 0]
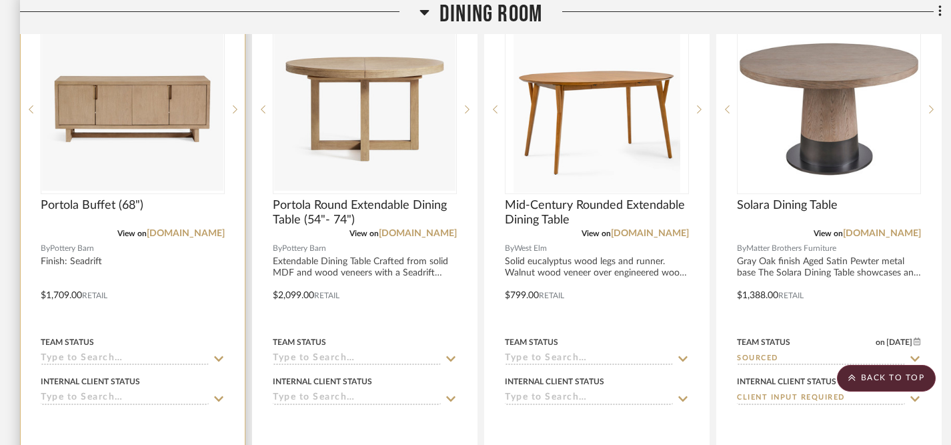
click at [218, 354] on icon at bounding box center [219, 359] width 12 height 11
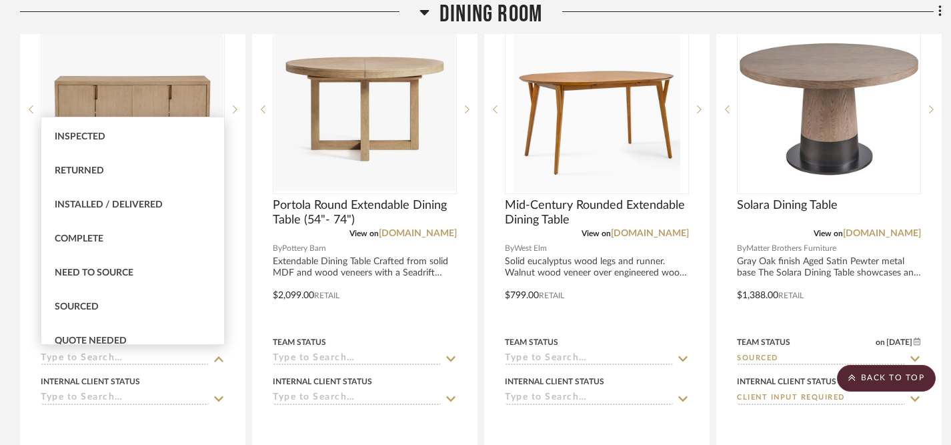
scroll to position [271, 0]
click at [161, 304] on div "Sourced" at bounding box center [132, 305] width 183 height 34
type input "[DATE]"
type input "Sourced"
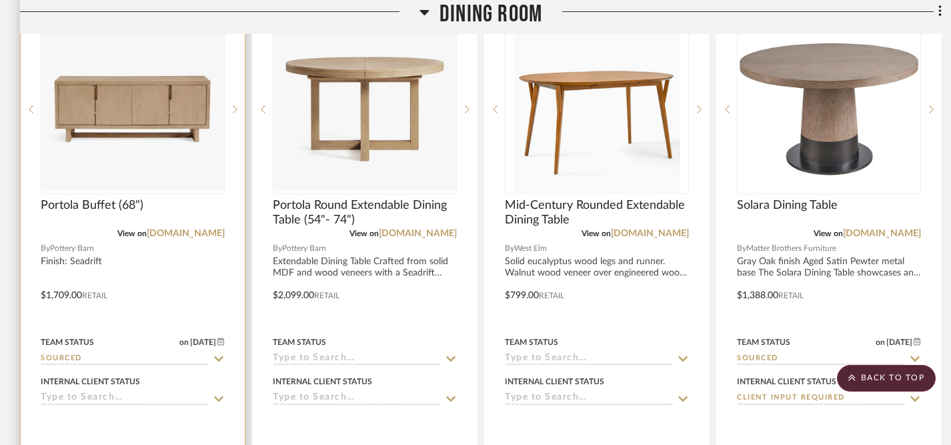
click at [219, 394] on icon at bounding box center [219, 399] width 12 height 11
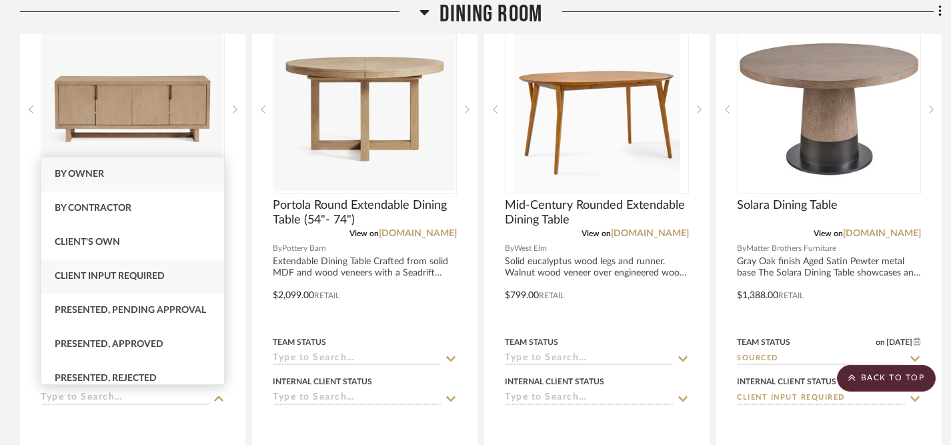
click at [195, 273] on div "Client Input Required" at bounding box center [132, 276] width 183 height 34
type input "[DATE]"
type input "Client Input Required"
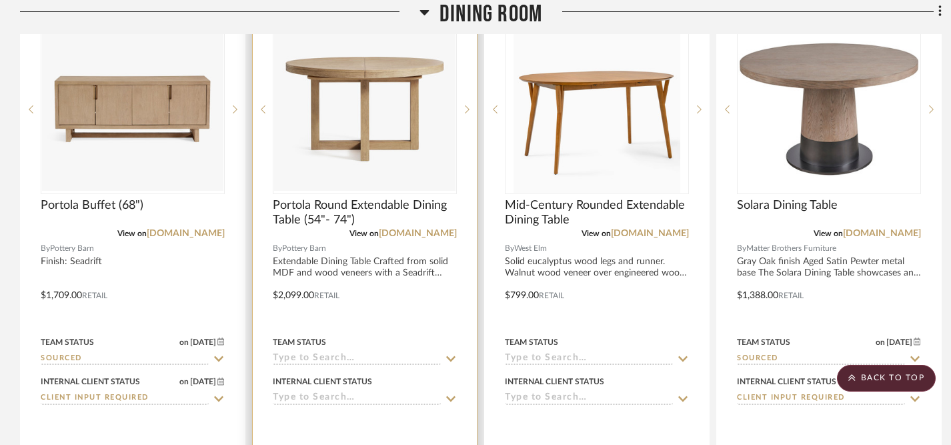
click at [450, 355] on icon at bounding box center [451, 359] width 12 height 11
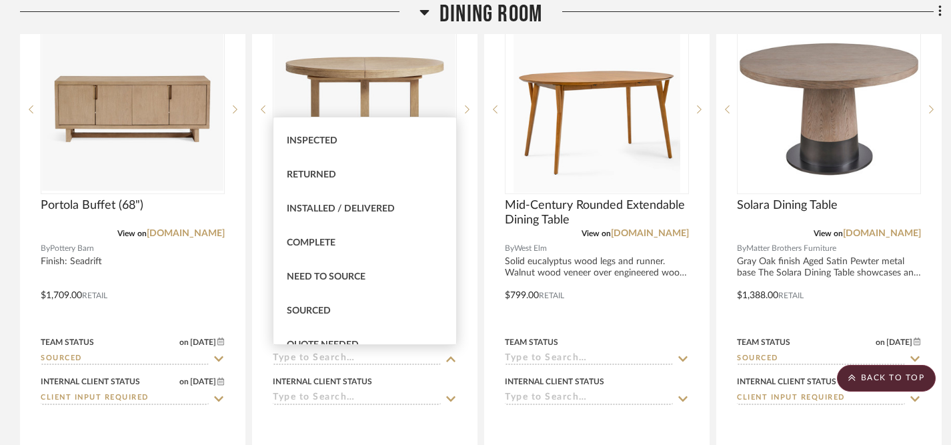
scroll to position [267, 0]
click at [386, 305] on div "Sourced" at bounding box center [364, 309] width 183 height 34
type input "[DATE]"
type input "Sourced"
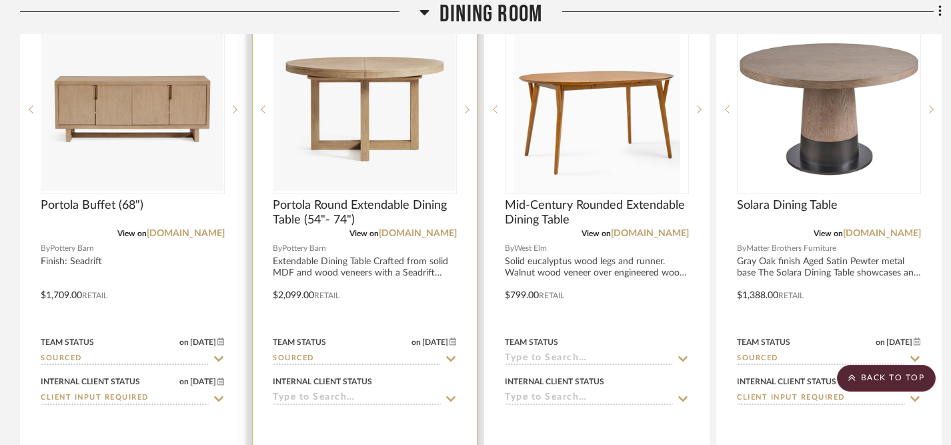
click at [452, 396] on icon at bounding box center [450, 398] width 9 height 5
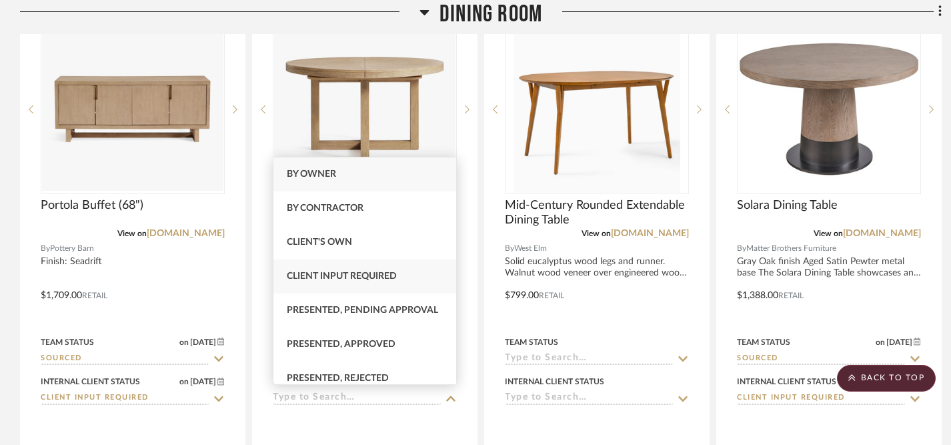
click at [420, 276] on div "Client Input Required" at bounding box center [364, 276] width 183 height 34
type input "[DATE]"
type input "Client Input Required"
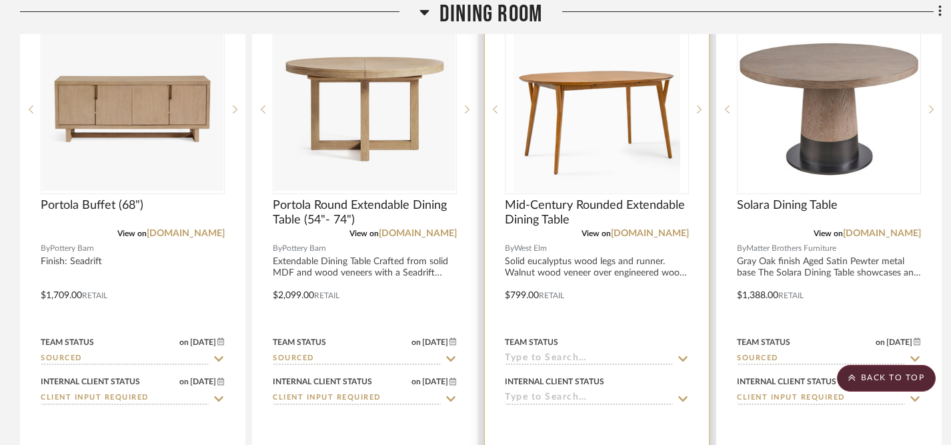
click at [683, 354] on icon at bounding box center [683, 359] width 12 height 11
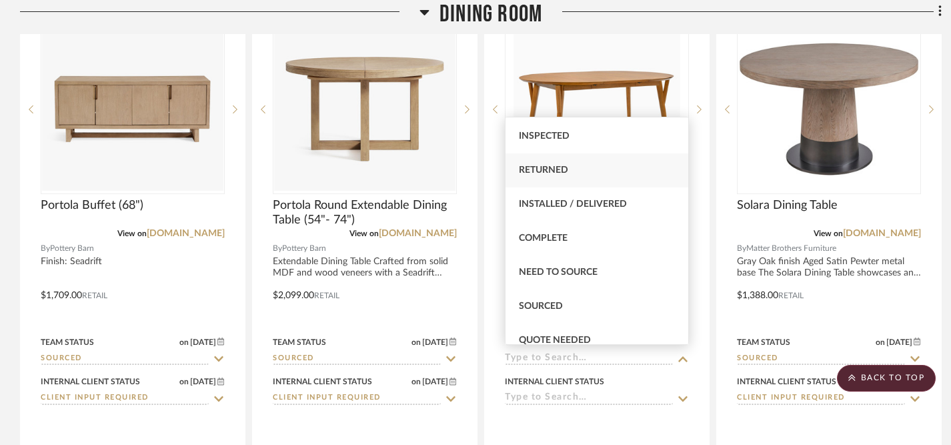
scroll to position [271, 0]
click at [612, 300] on div "Sourced" at bounding box center [597, 305] width 183 height 34
type input "[DATE]"
type input "Sourced"
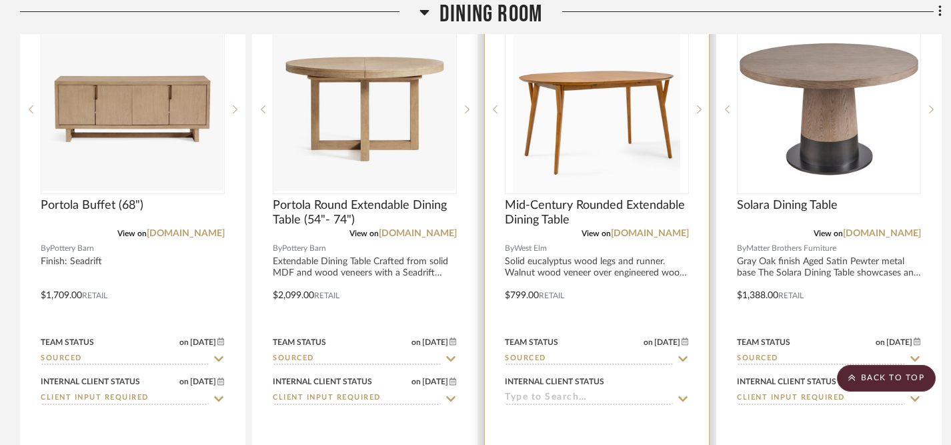
click at [686, 396] on icon at bounding box center [682, 398] width 9 height 5
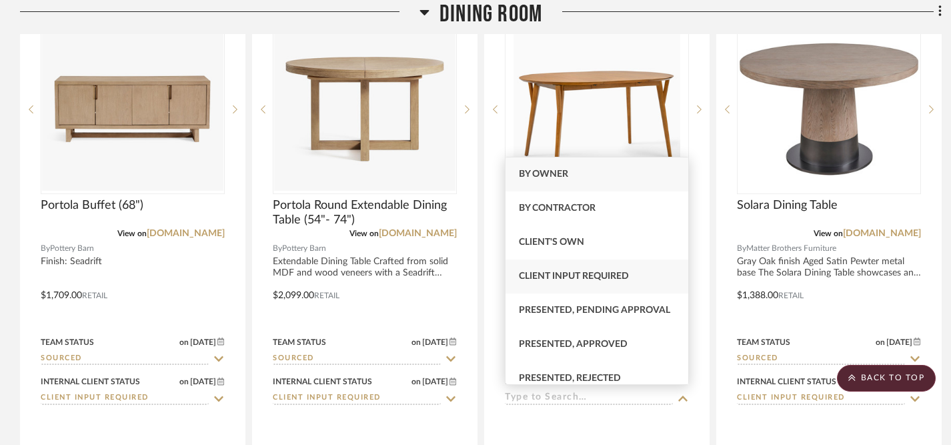
click at [620, 275] on span "Client Input Required" at bounding box center [574, 275] width 110 height 9
type input "[DATE]"
type input "Client Input Required"
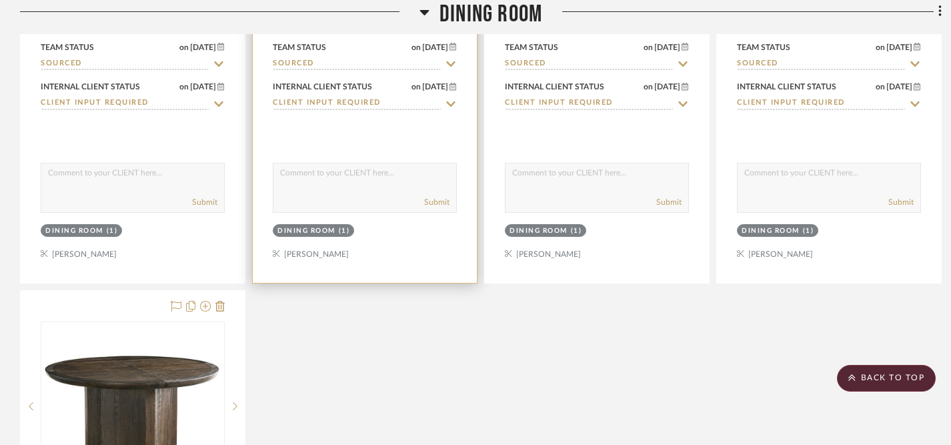
scroll to position [2783, 0]
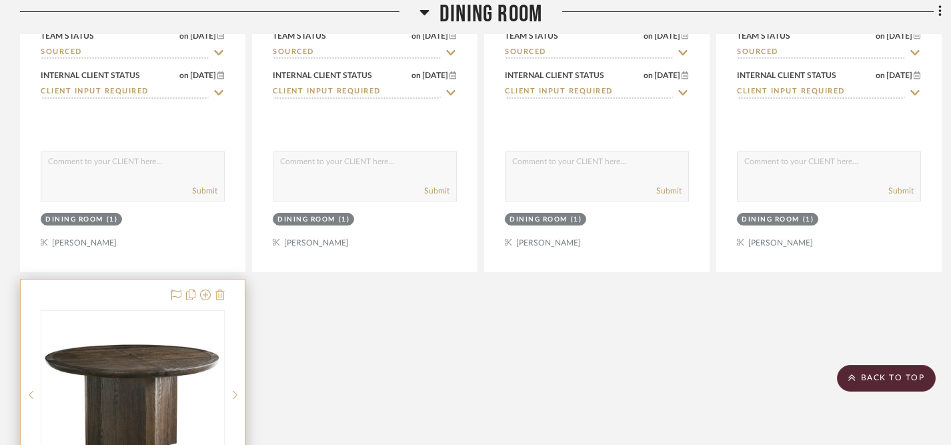
click at [221, 294] on icon at bounding box center [219, 294] width 9 height 11
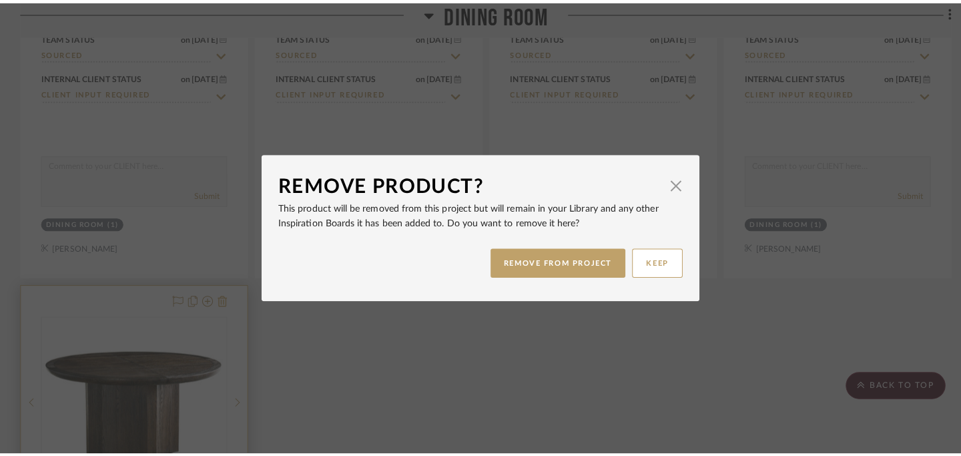
scroll to position [0, 0]
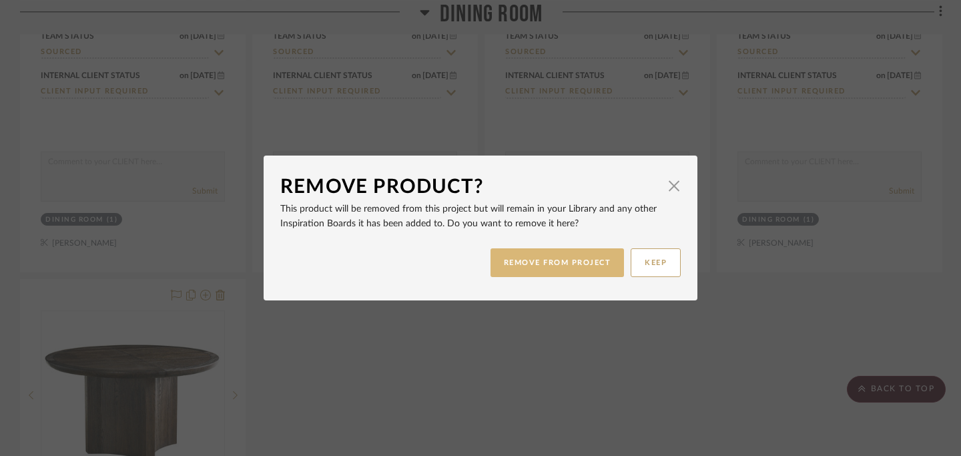
click at [550, 269] on button "REMOVE FROM PROJECT" at bounding box center [557, 262] width 134 height 29
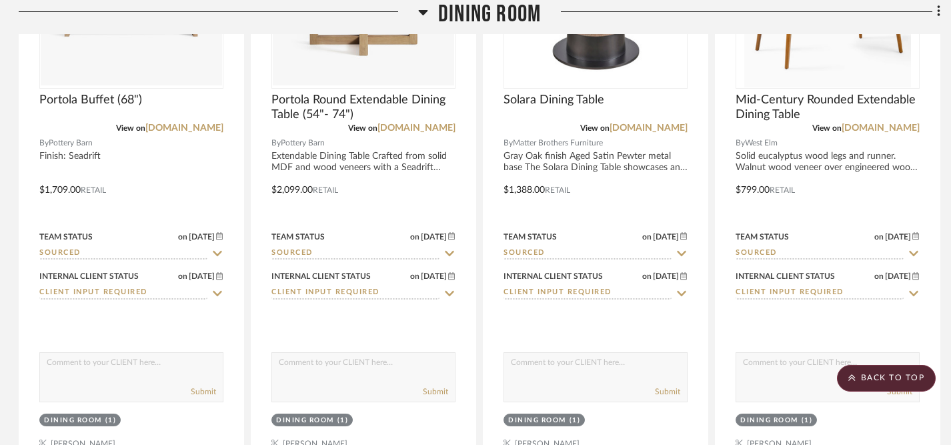
scroll to position [2583, 1]
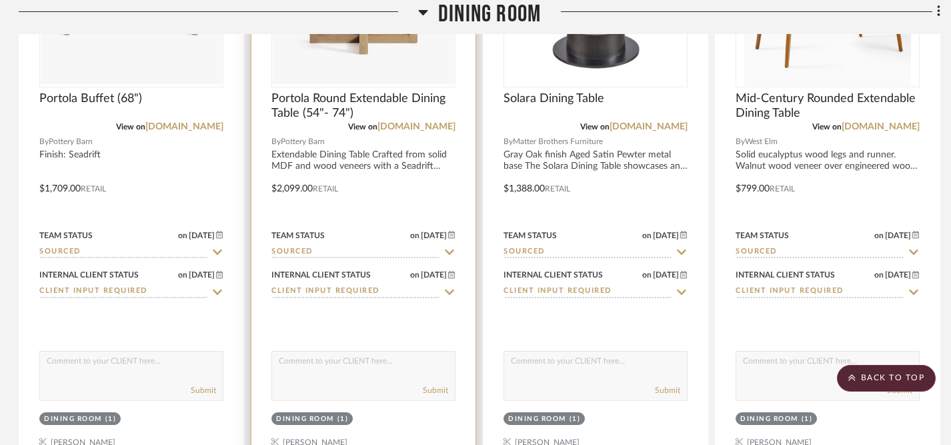
click at [319, 354] on textarea at bounding box center [363, 364] width 183 height 25
type textarea "T"
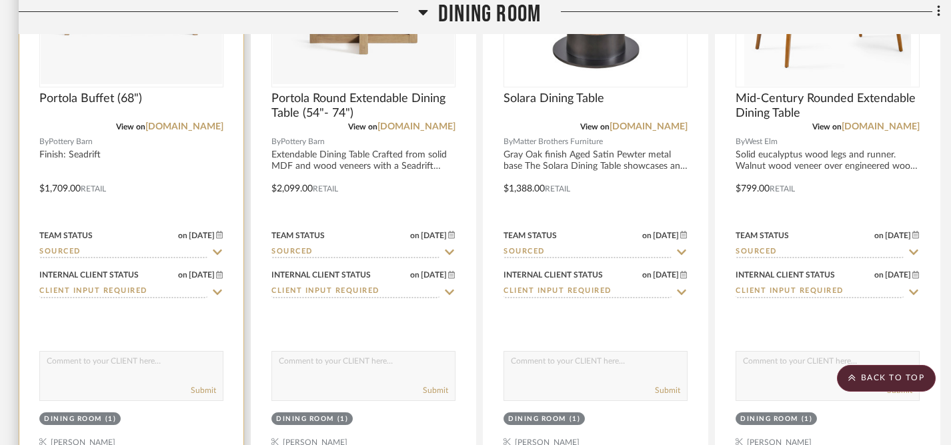
click at [119, 364] on textarea at bounding box center [131, 364] width 183 height 25
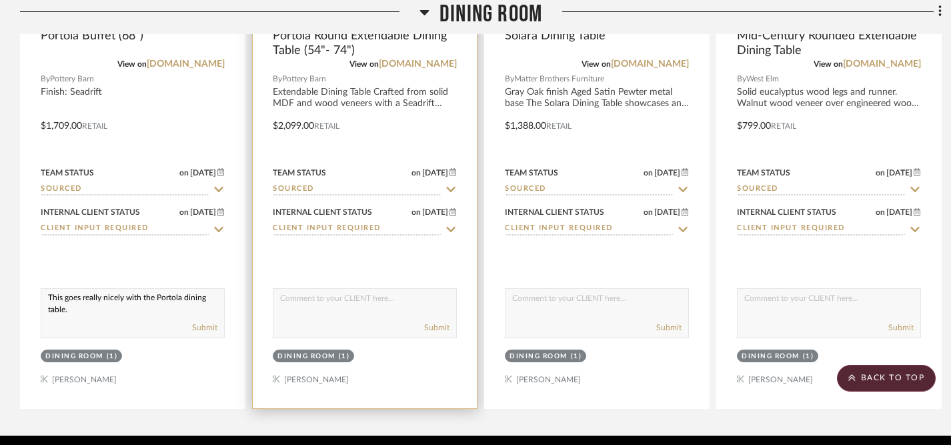
scroll to position [2648, 0]
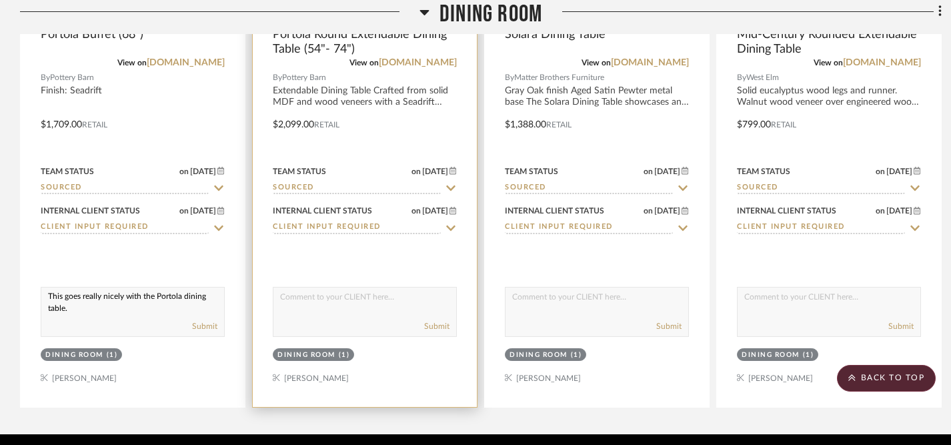
type textarea "This goes really nicely with the Portola dining table."
click at [406, 292] on textarea at bounding box center [364, 299] width 183 height 25
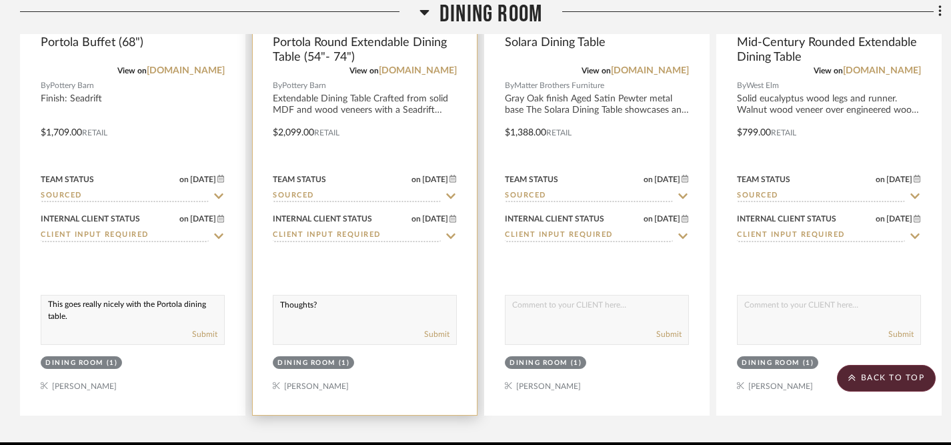
scroll to position [2640, 0]
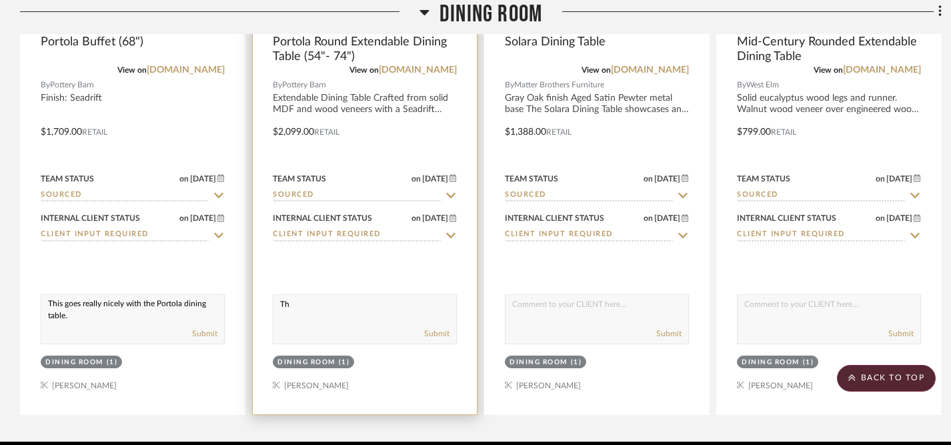
type textarea "T"
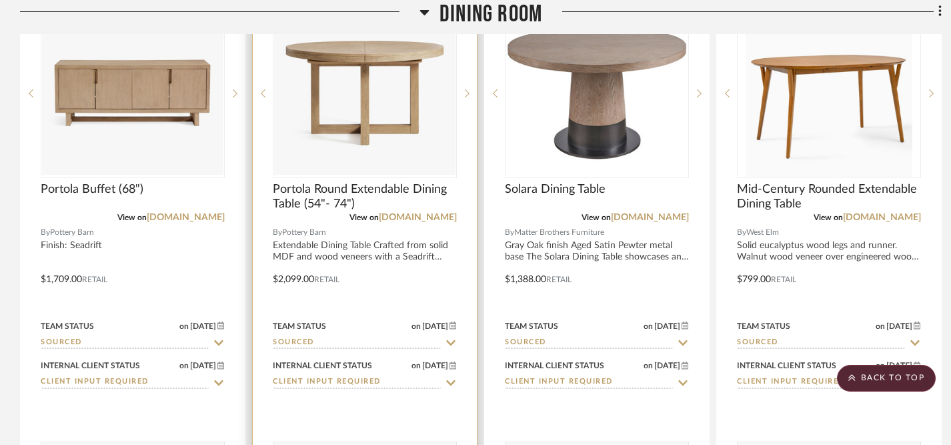
scroll to position [2450, 0]
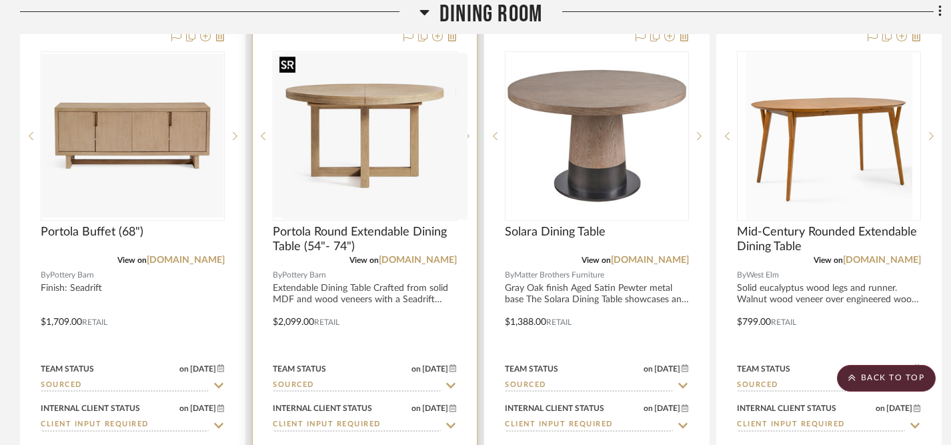
click at [398, 123] on div at bounding box center [365, 135] width 184 height 169
click at [377, 119] on img "0" at bounding box center [364, 135] width 181 height 163
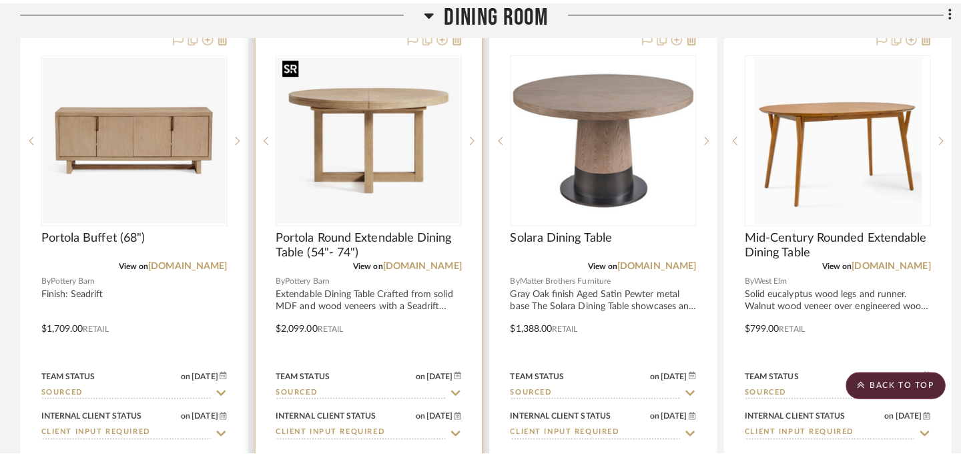
scroll to position [0, 0]
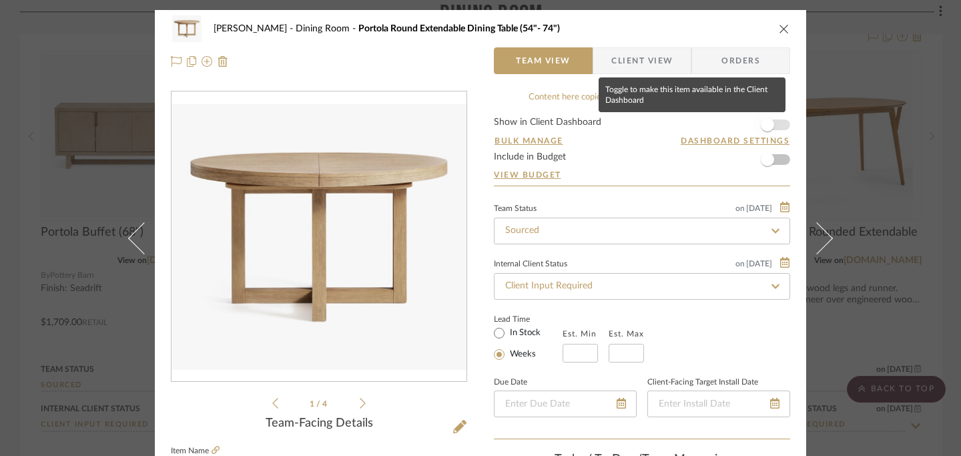
click at [765, 123] on span "button" at bounding box center [766, 124] width 13 height 13
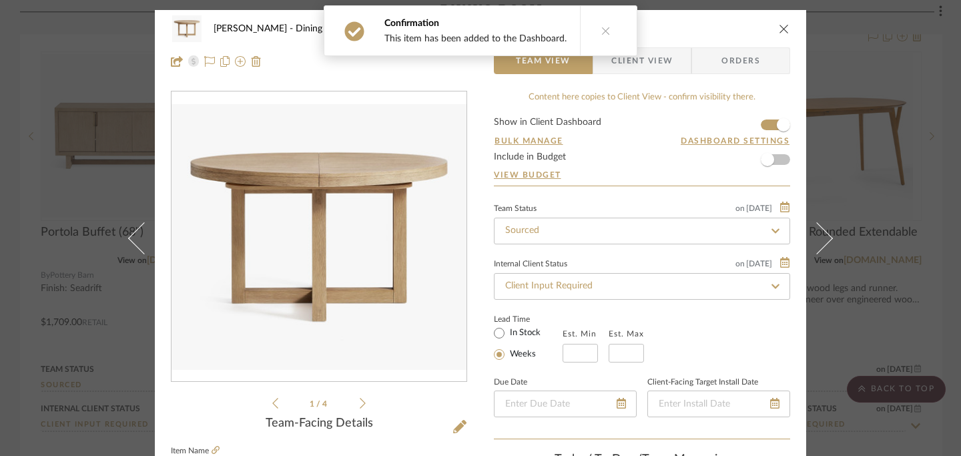
click at [782, 28] on icon "close" at bounding box center [783, 28] width 11 height 11
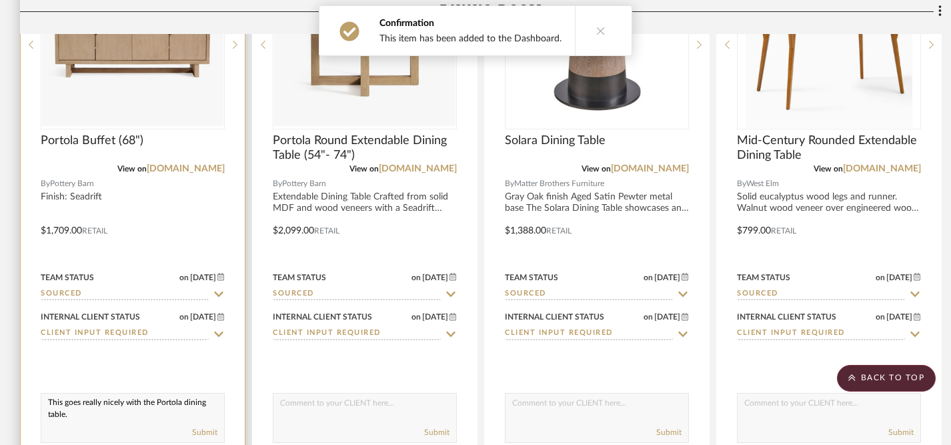
scroll to position [2553, 0]
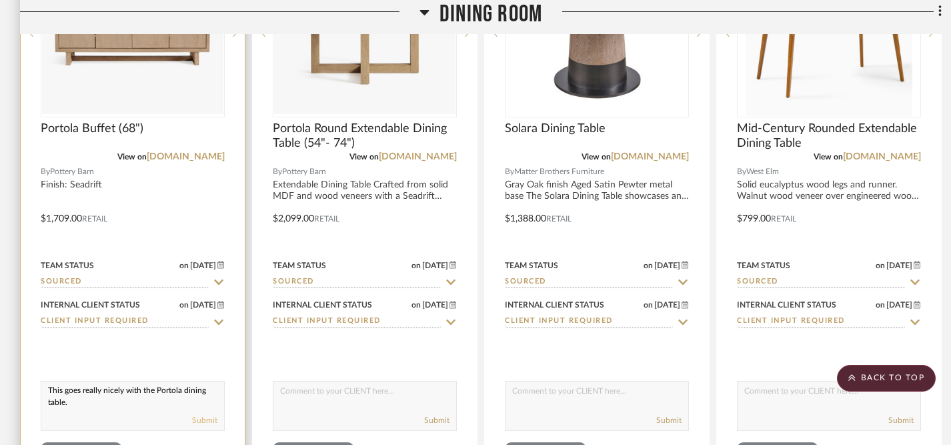
click at [207, 419] on button "Submit" at bounding box center [204, 420] width 25 height 12
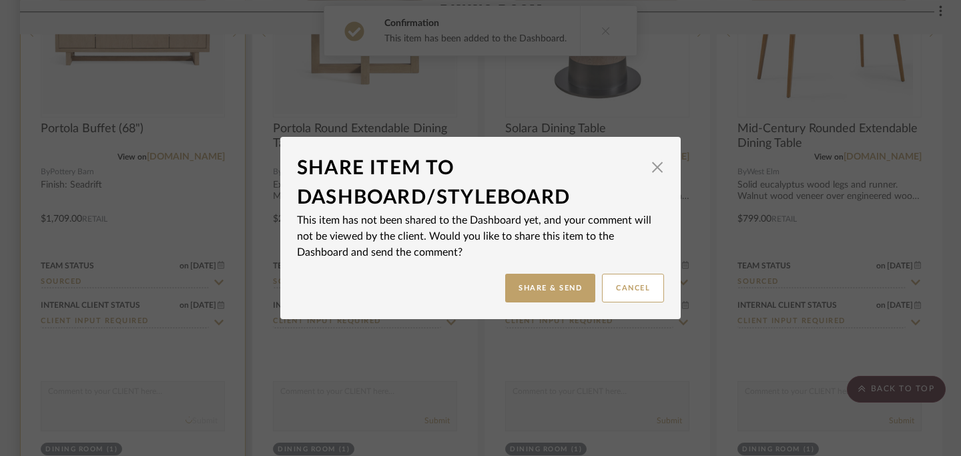
scroll to position [0, 0]
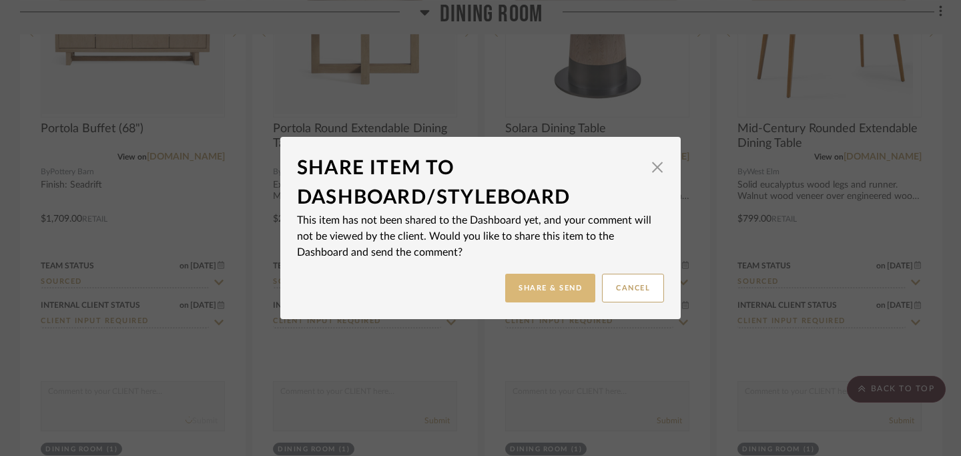
click at [548, 285] on button "Share & Send" at bounding box center [550, 287] width 90 height 29
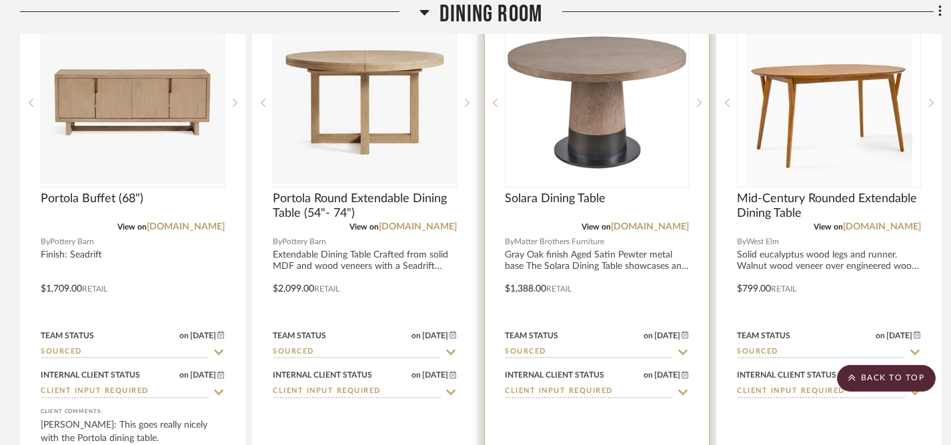
scroll to position [2472, 0]
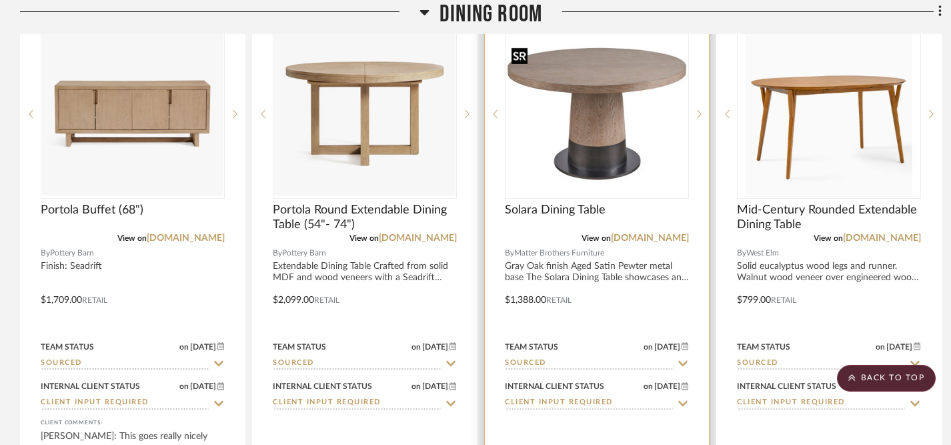
click at [609, 125] on img "0" at bounding box center [596, 114] width 181 height 136
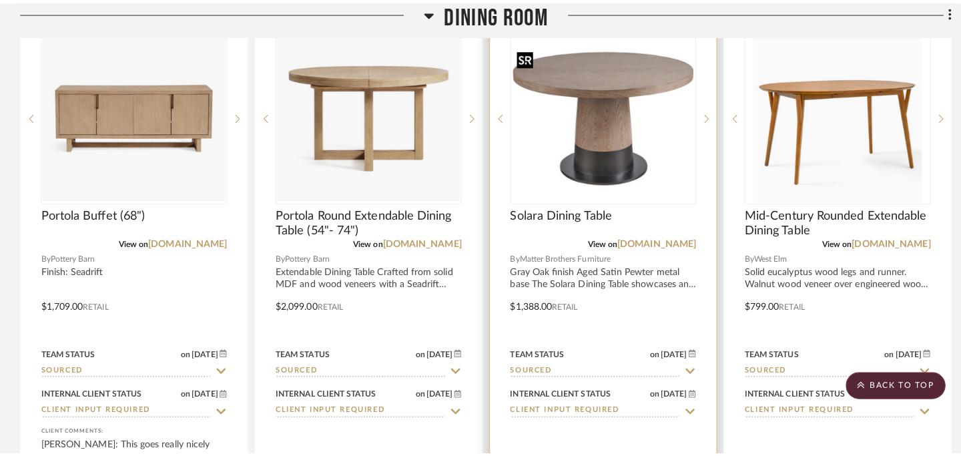
scroll to position [0, 0]
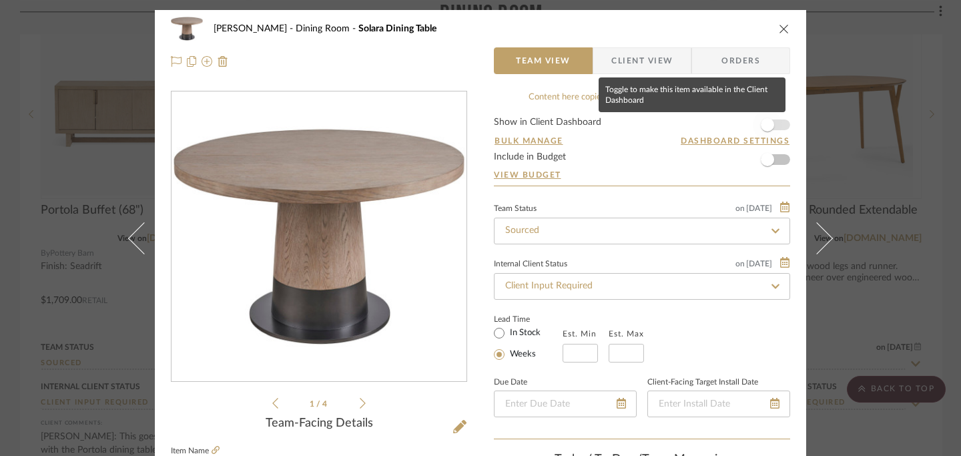
click at [766, 124] on span "button" at bounding box center [766, 124] width 13 height 13
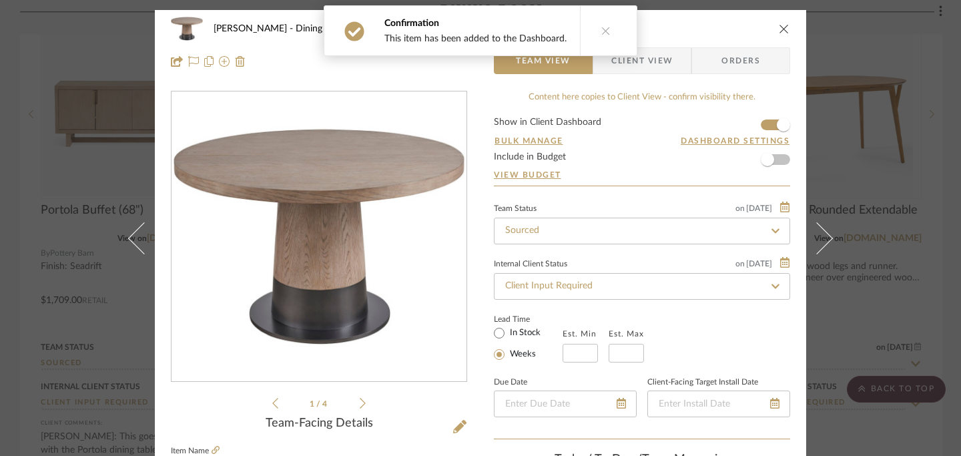
click at [780, 31] on icon "close" at bounding box center [783, 28] width 11 height 11
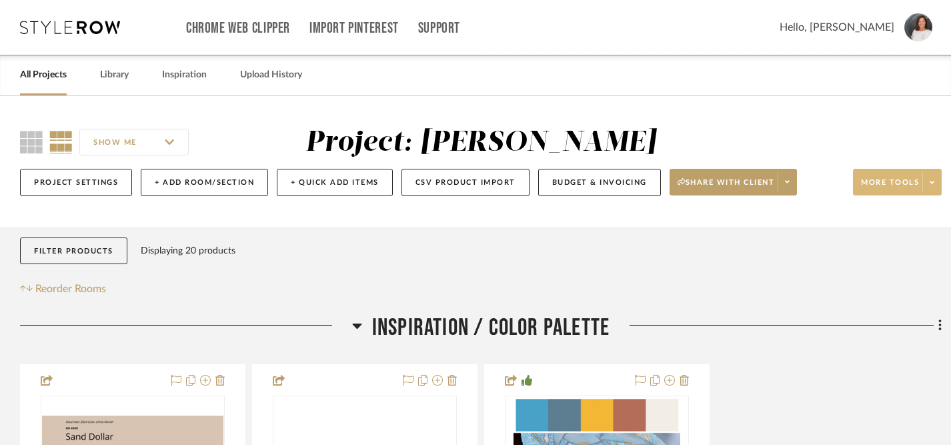
click at [903, 180] on span "More tools" at bounding box center [890, 187] width 58 height 20
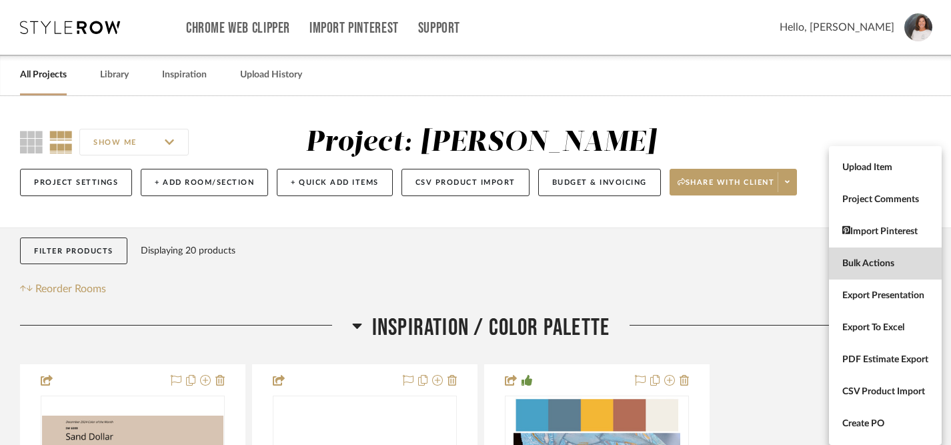
click at [888, 261] on span "Bulk Actions" at bounding box center [885, 263] width 86 height 11
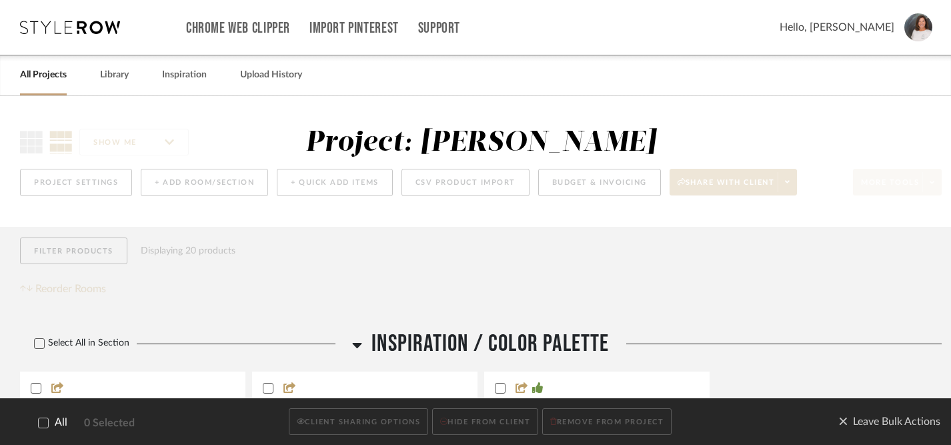
click at [43, 422] on icon at bounding box center [43, 422] width 9 height 9
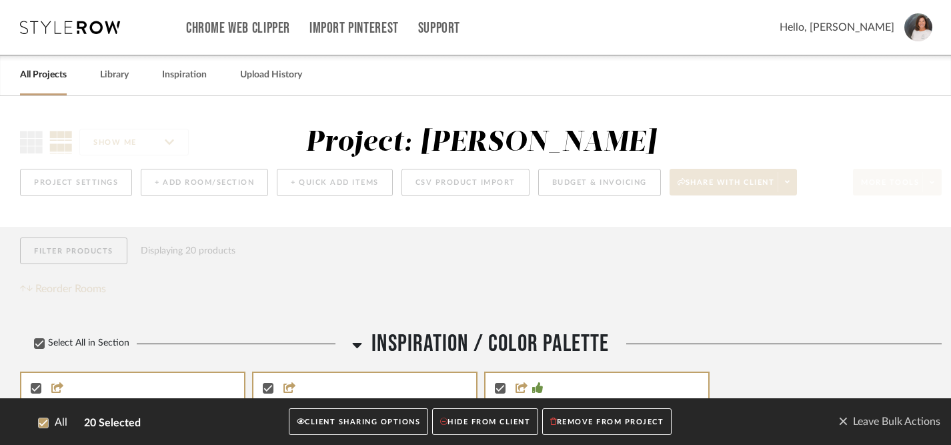
click at [384, 422] on button "CLIENT SHARING OPTIONS" at bounding box center [358, 421] width 139 height 27
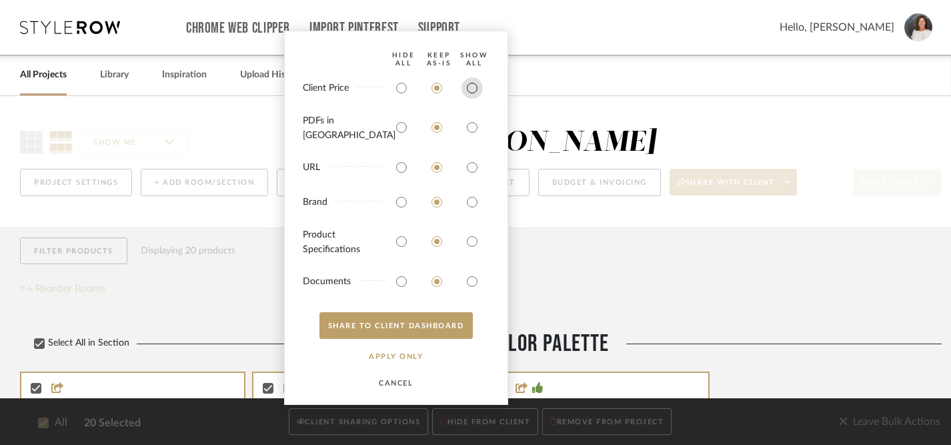
click at [471, 99] on input "radio" at bounding box center [472, 87] width 21 height 21
radio input "true"
click at [471, 117] on bulk-actions-sharing "HIDE All Keep AS-IS SHOW ALL Client Price PDFs in Carousel URL Brand Product Sp…" at bounding box center [396, 218] width 224 height 374
click at [472, 133] on input "radio" at bounding box center [472, 127] width 21 height 21
radio input "true"
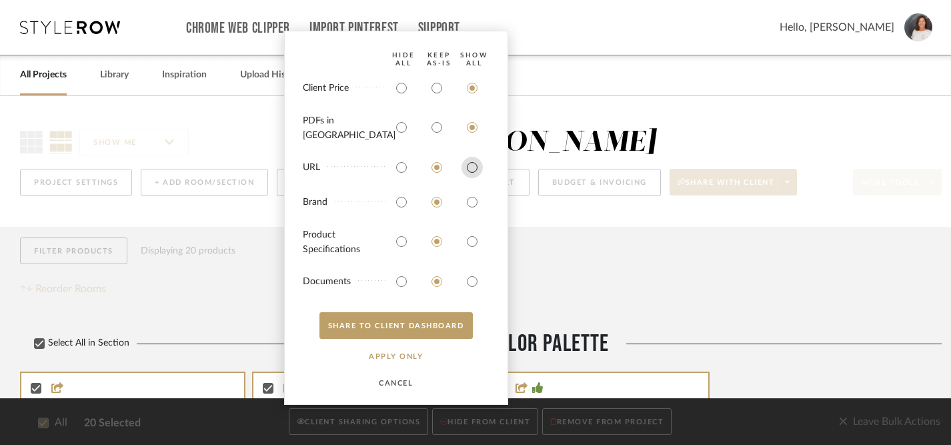
click at [474, 166] on input "radio" at bounding box center [472, 167] width 21 height 21
radio input "true"
click at [473, 199] on input "radio" at bounding box center [472, 201] width 21 height 21
radio input "true"
click at [470, 247] on input "radio" at bounding box center [472, 241] width 21 height 21
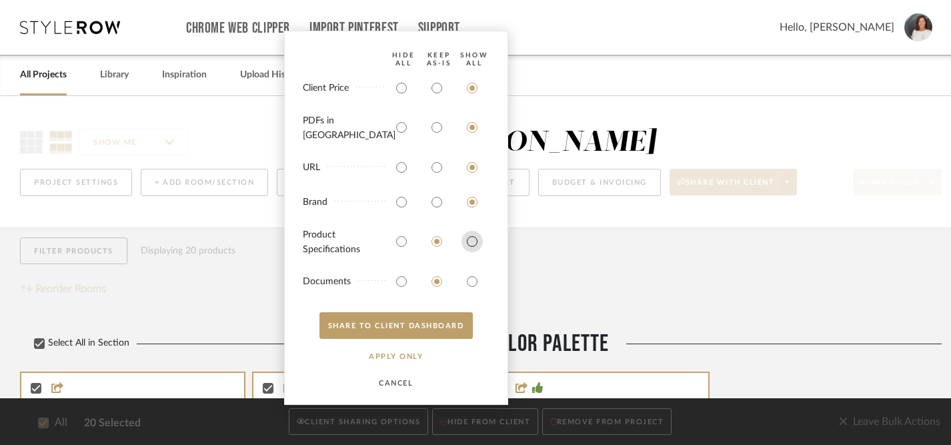
radio input "true"
click at [474, 281] on input "radio" at bounding box center [472, 281] width 21 height 21
radio input "true"
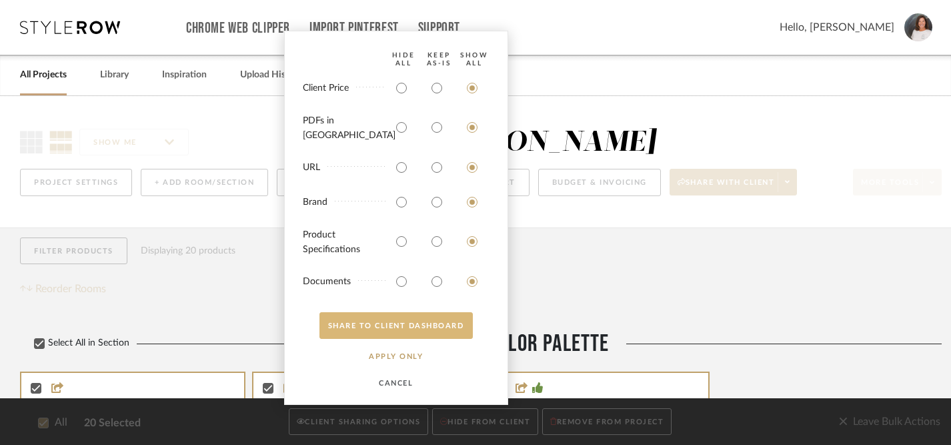
click at [407, 325] on button "SHARE TO CLIENT Dashboard" at bounding box center [396, 325] width 153 height 27
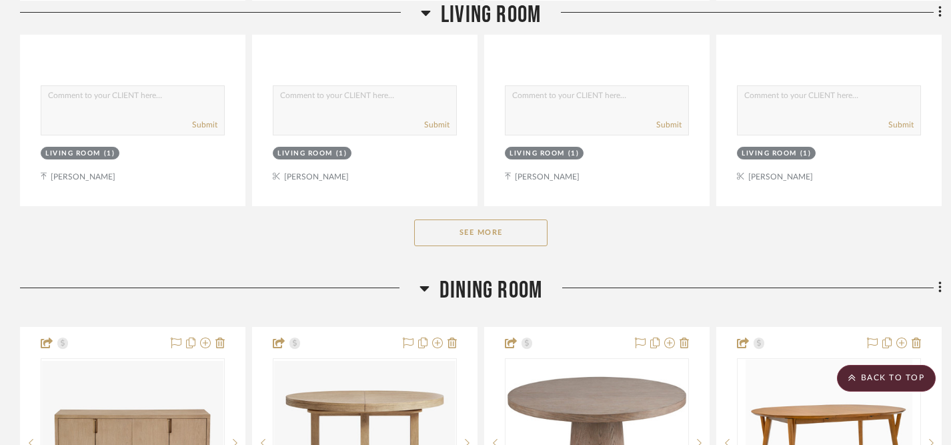
scroll to position [2144, 0]
click at [469, 231] on button "See More" at bounding box center [480, 232] width 133 height 27
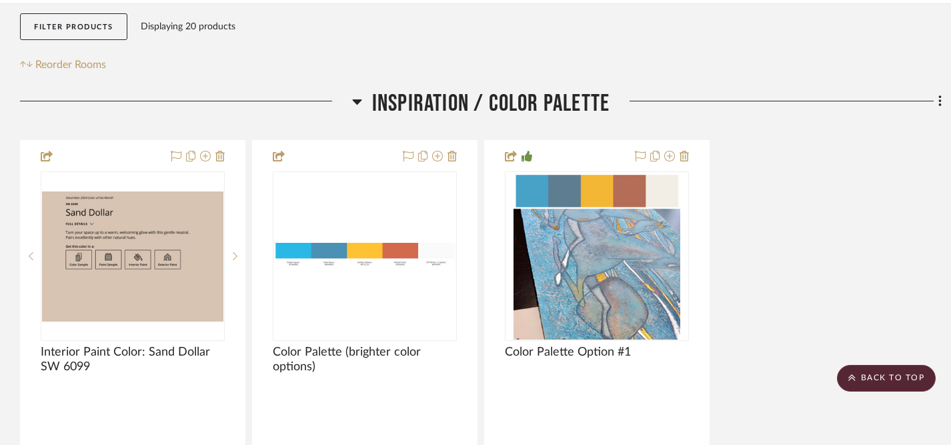
scroll to position [0, 0]
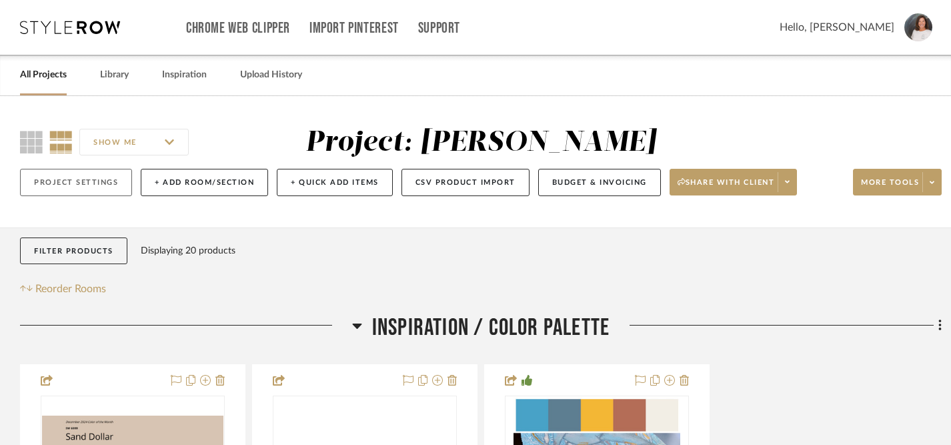
click at [81, 182] on button "Project Settings" at bounding box center [76, 182] width 112 height 27
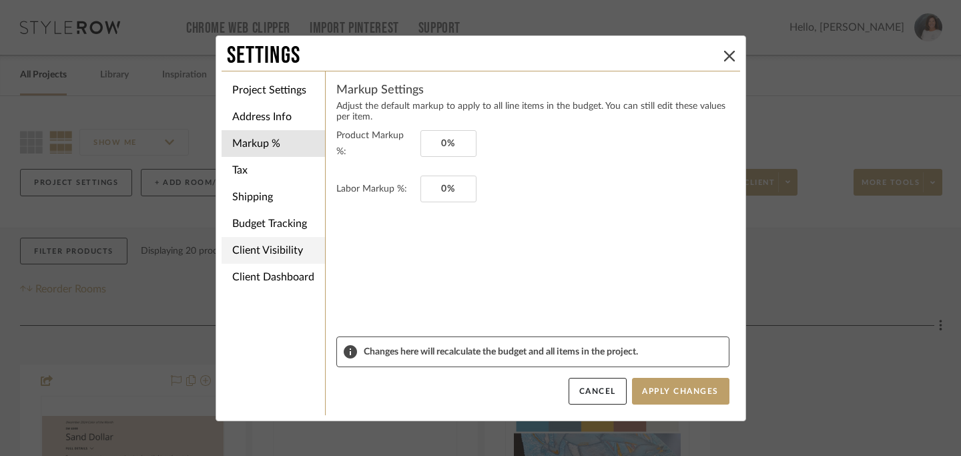
click at [267, 247] on li "Client Visibility" at bounding box center [272, 250] width 103 height 27
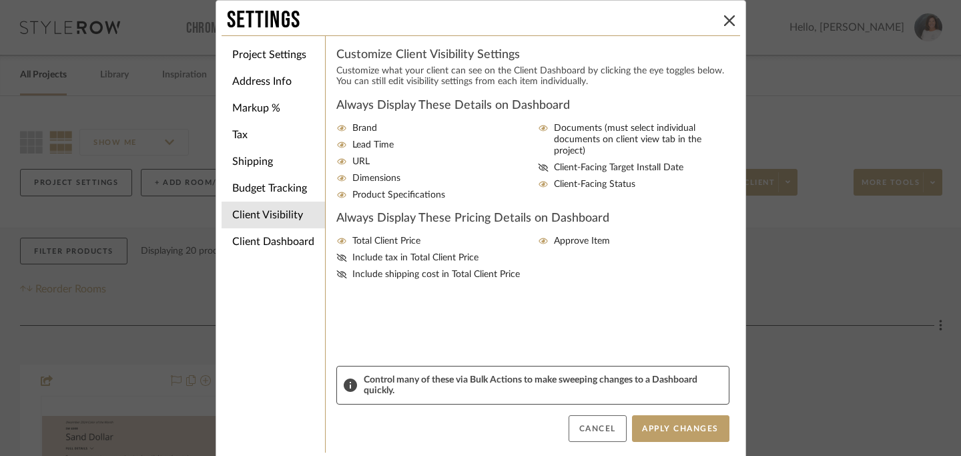
click at [602, 434] on button "Cancel" at bounding box center [597, 428] width 58 height 27
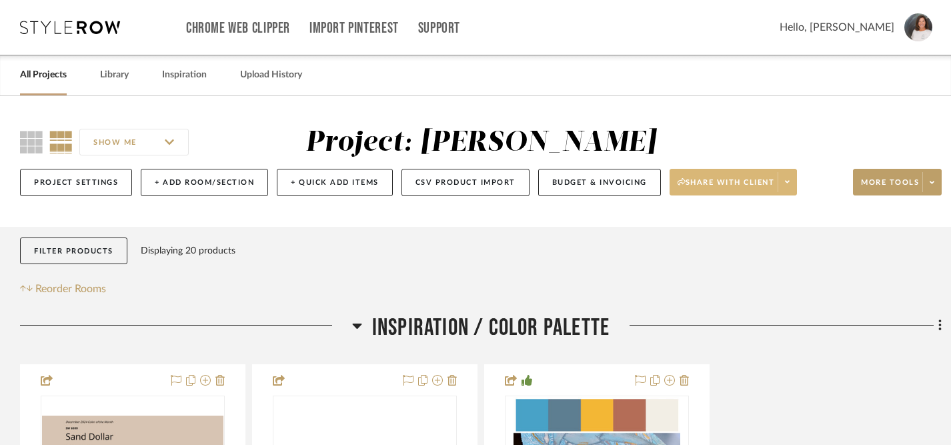
click at [756, 179] on span "Share with client" at bounding box center [726, 187] width 97 height 20
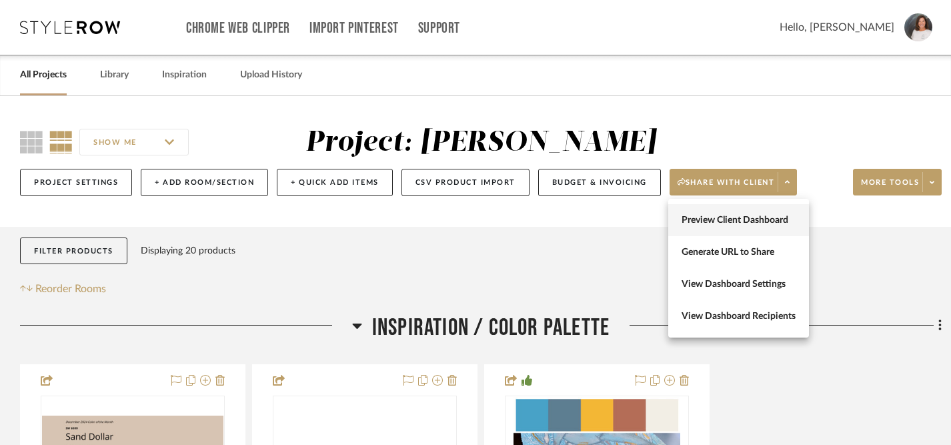
click at [740, 219] on span "Preview Client Dashboard" at bounding box center [739, 220] width 114 height 11
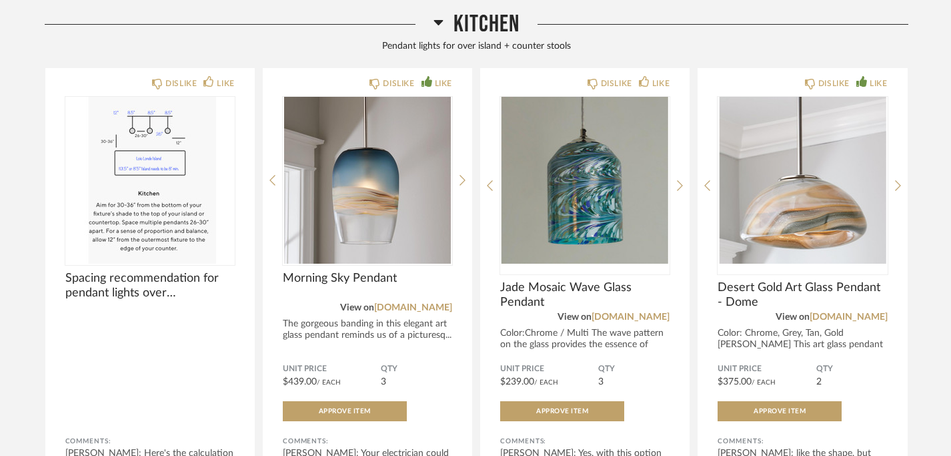
scroll to position [1129, 0]
